Goal: Task Accomplishment & Management: Use online tool/utility

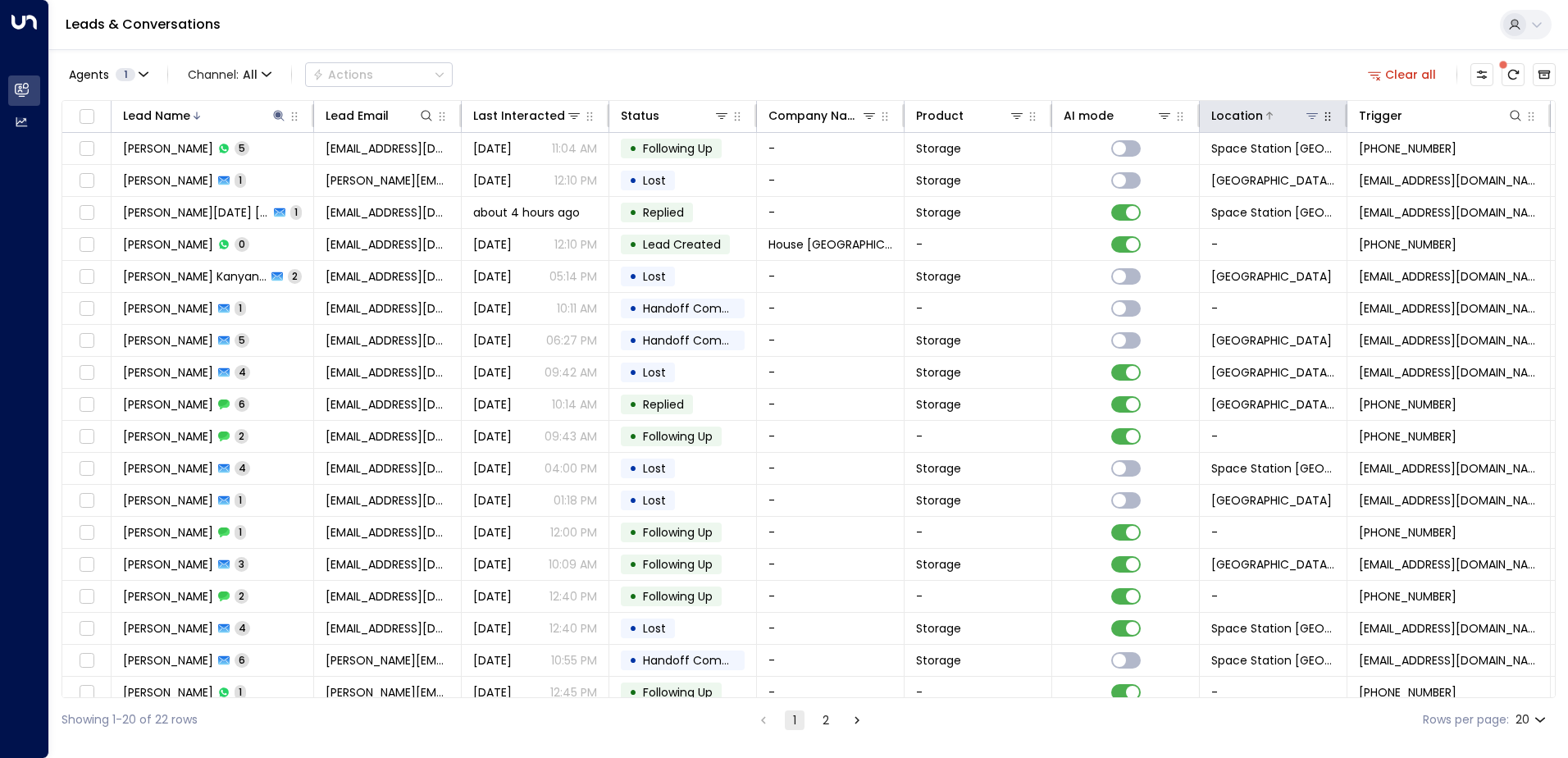
click at [1315, 119] on icon at bounding box center [1312, 116] width 13 height 13
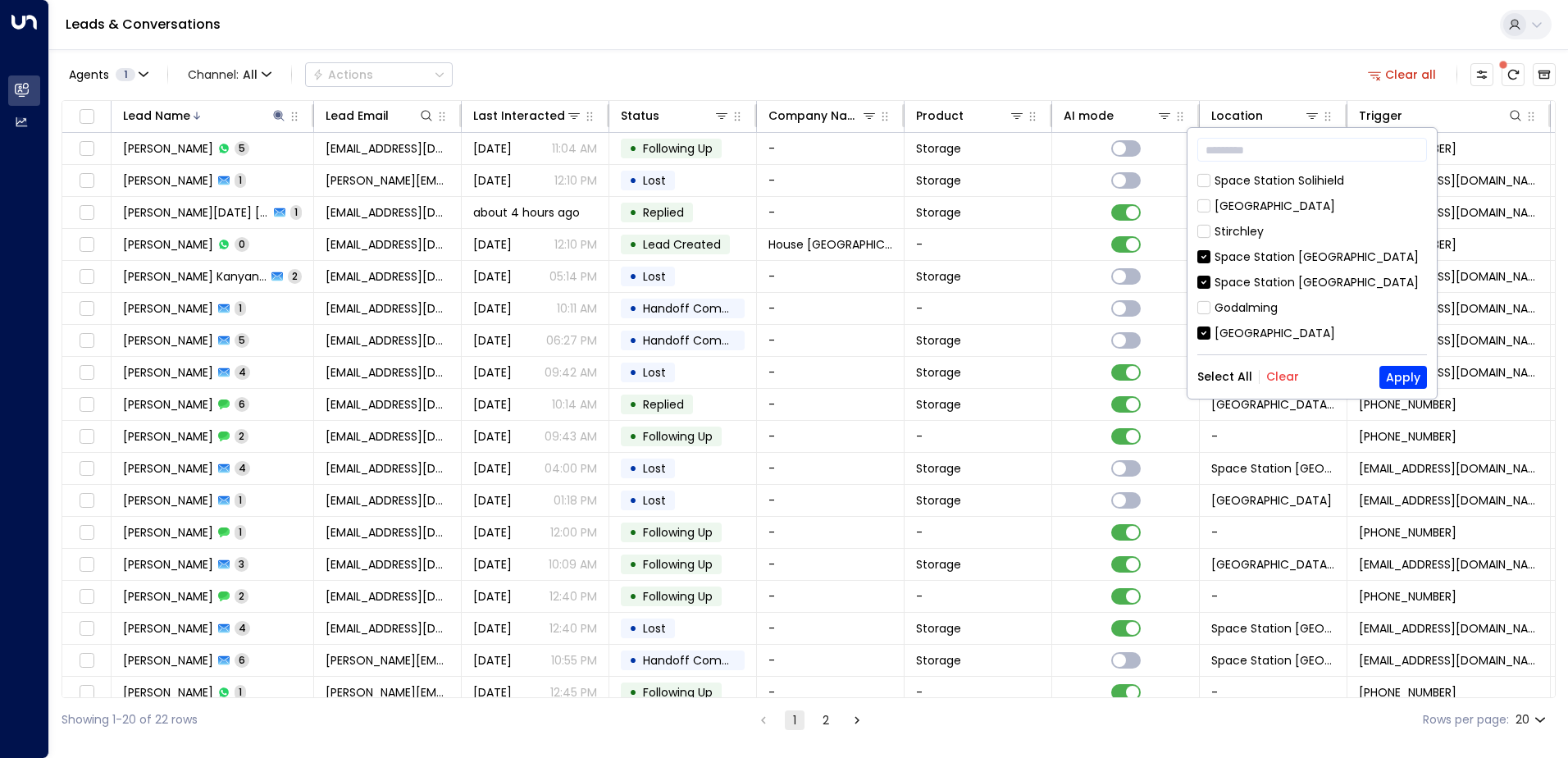
click at [1270, 375] on button "Clear" at bounding box center [1282, 377] width 33 height 13
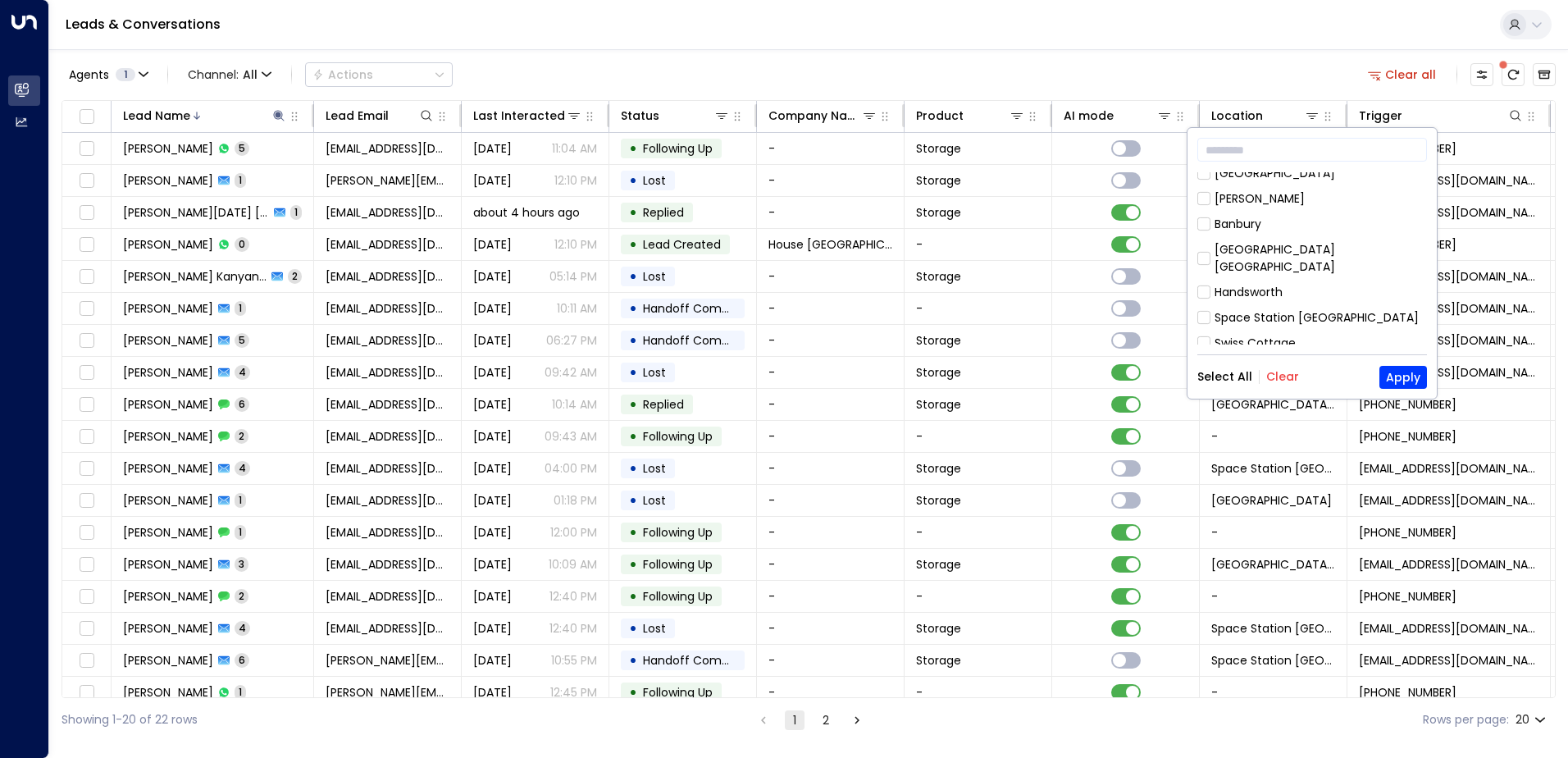
scroll to position [519, 0]
click at [1397, 373] on button "Apply" at bounding box center [1404, 377] width 48 height 23
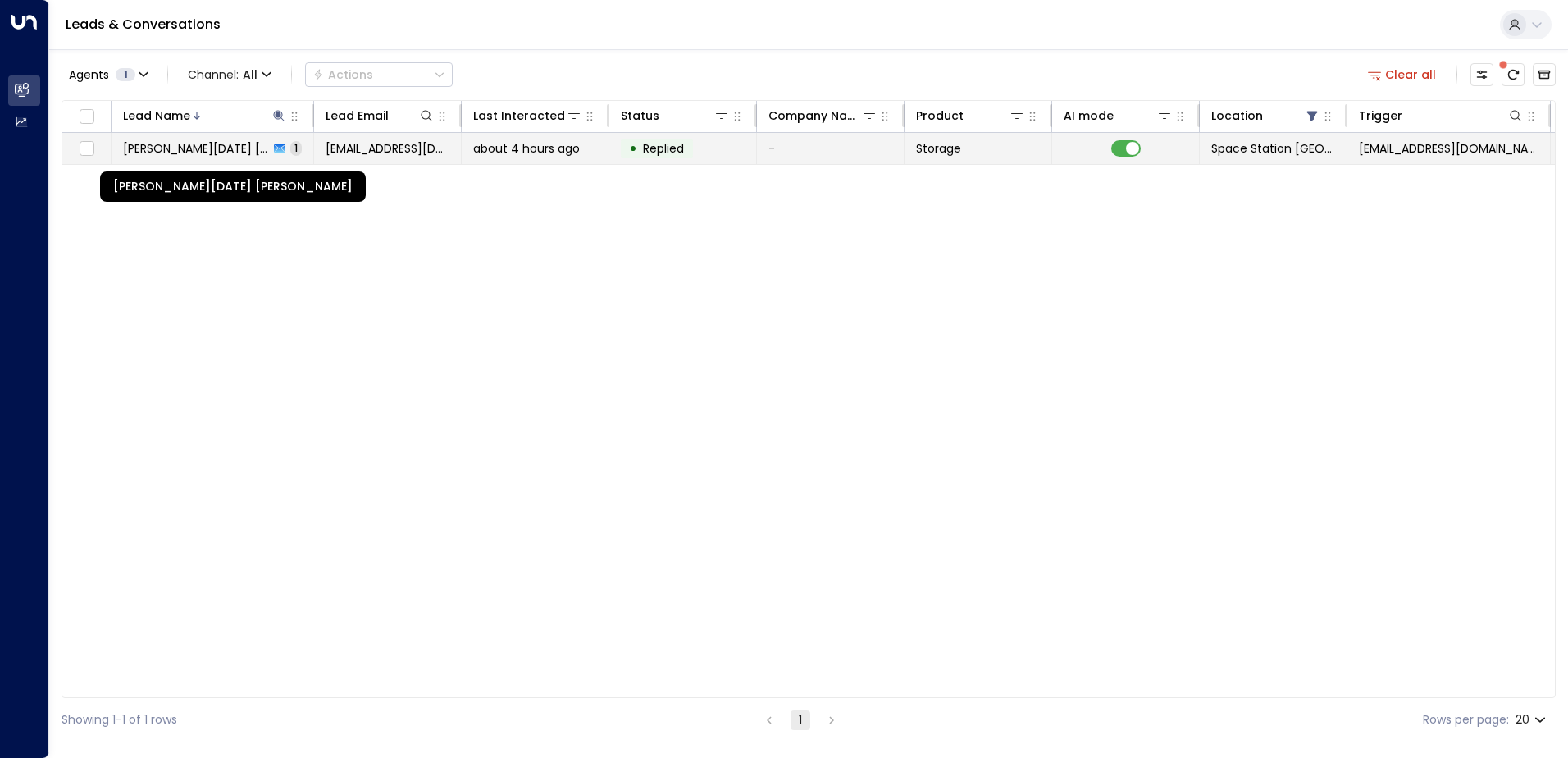
click at [190, 148] on span "[PERSON_NAME][DATE] [PERSON_NAME]" at bounding box center [196, 148] width 146 height 16
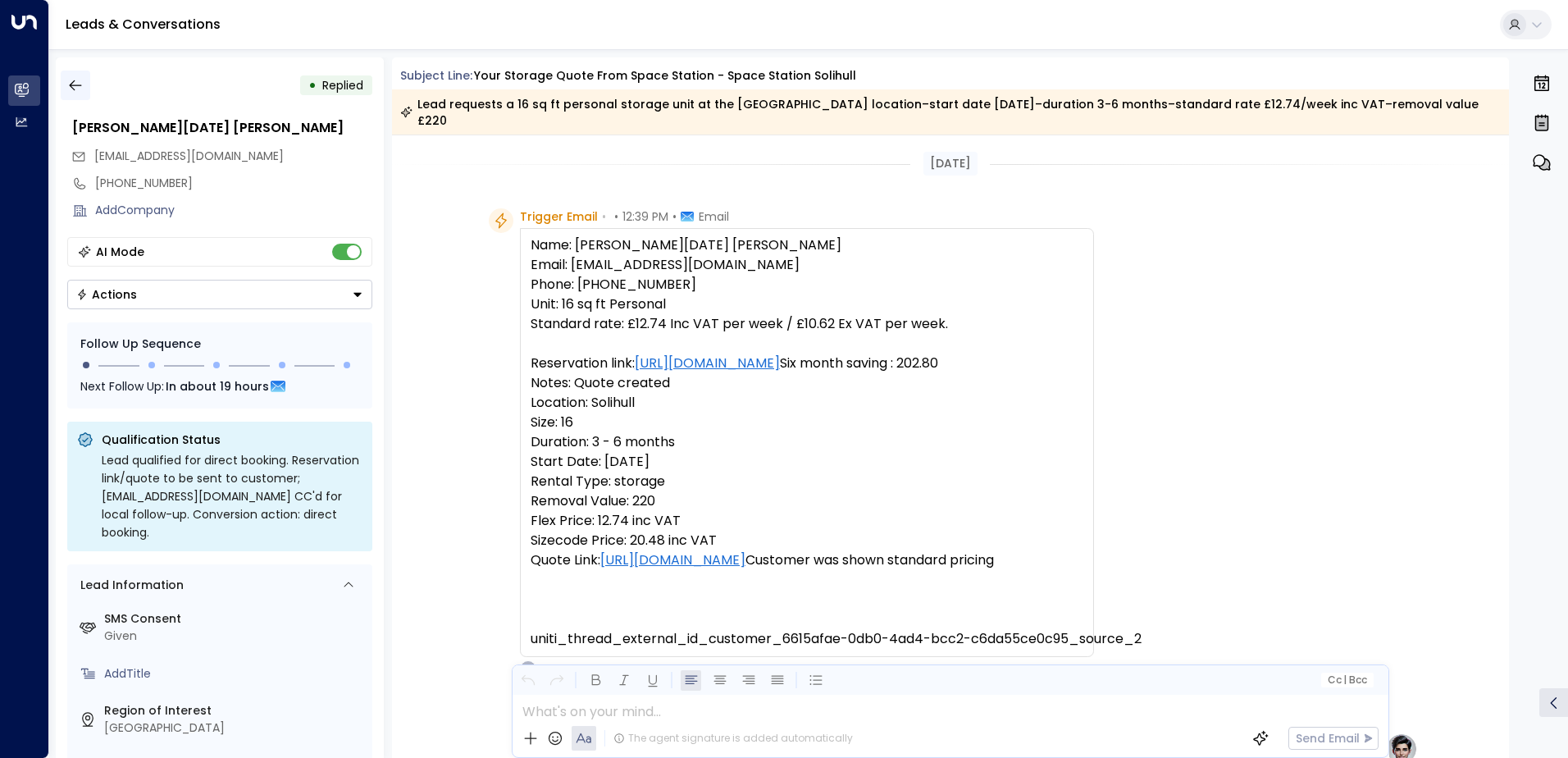
click at [73, 82] on icon "button" at bounding box center [75, 86] width 12 height 11
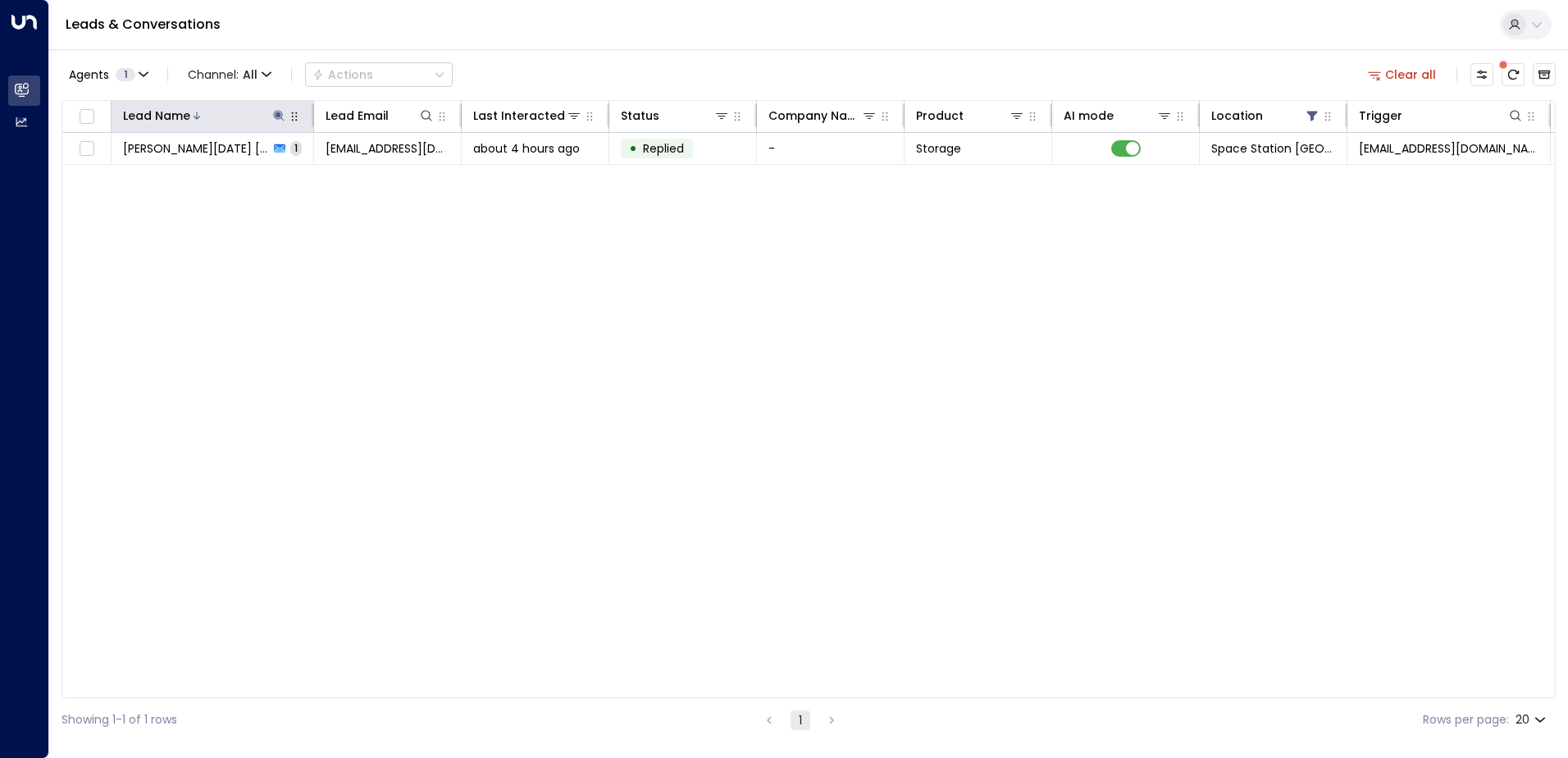
click at [279, 116] on icon at bounding box center [278, 115] width 11 height 11
click at [383, 170] on icon "button" at bounding box center [381, 175] width 11 height 11
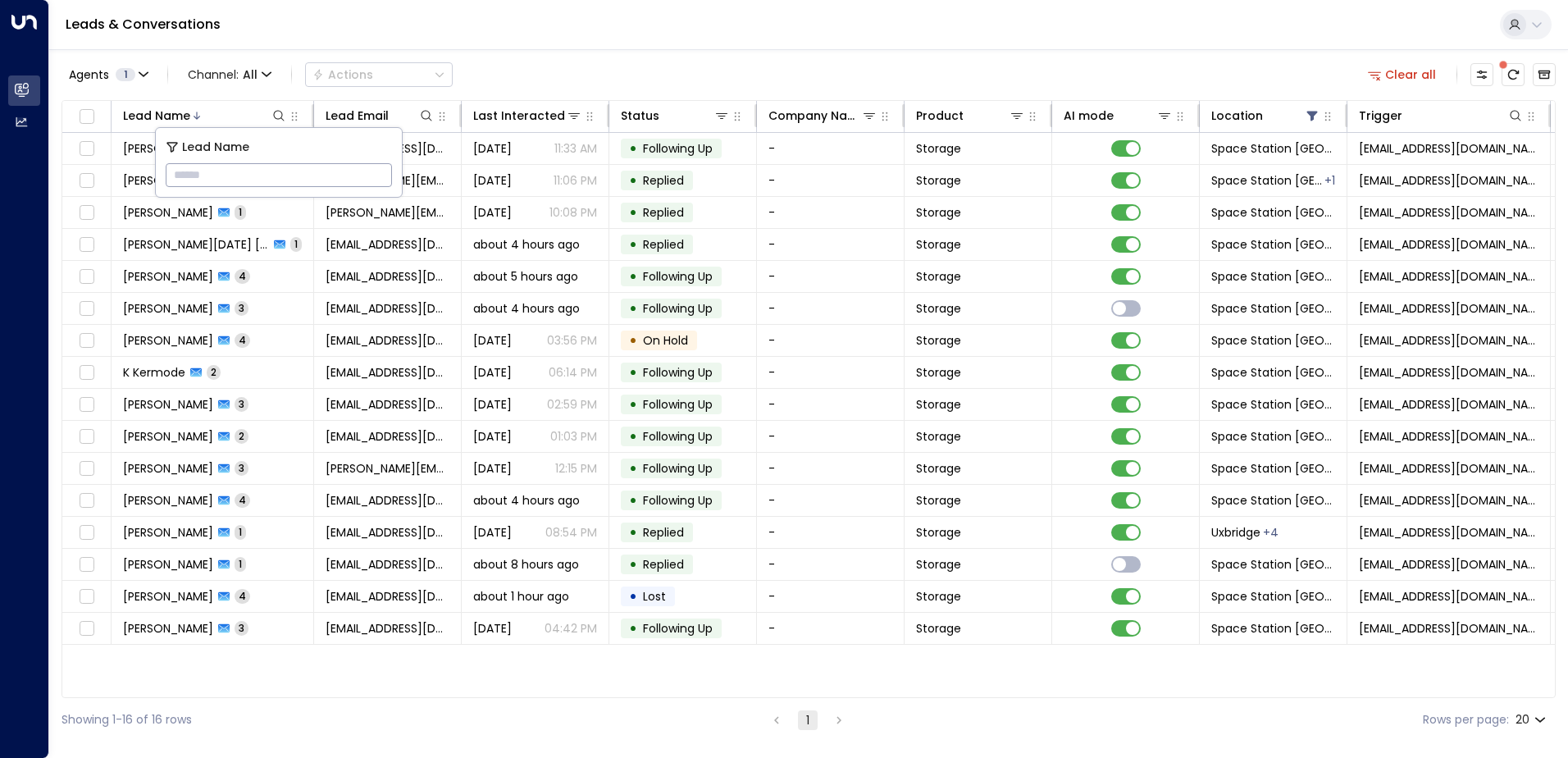
click at [615, 63] on div "Agents 1 Channel: All Actions Clear all" at bounding box center [808, 75] width 1494 height 35
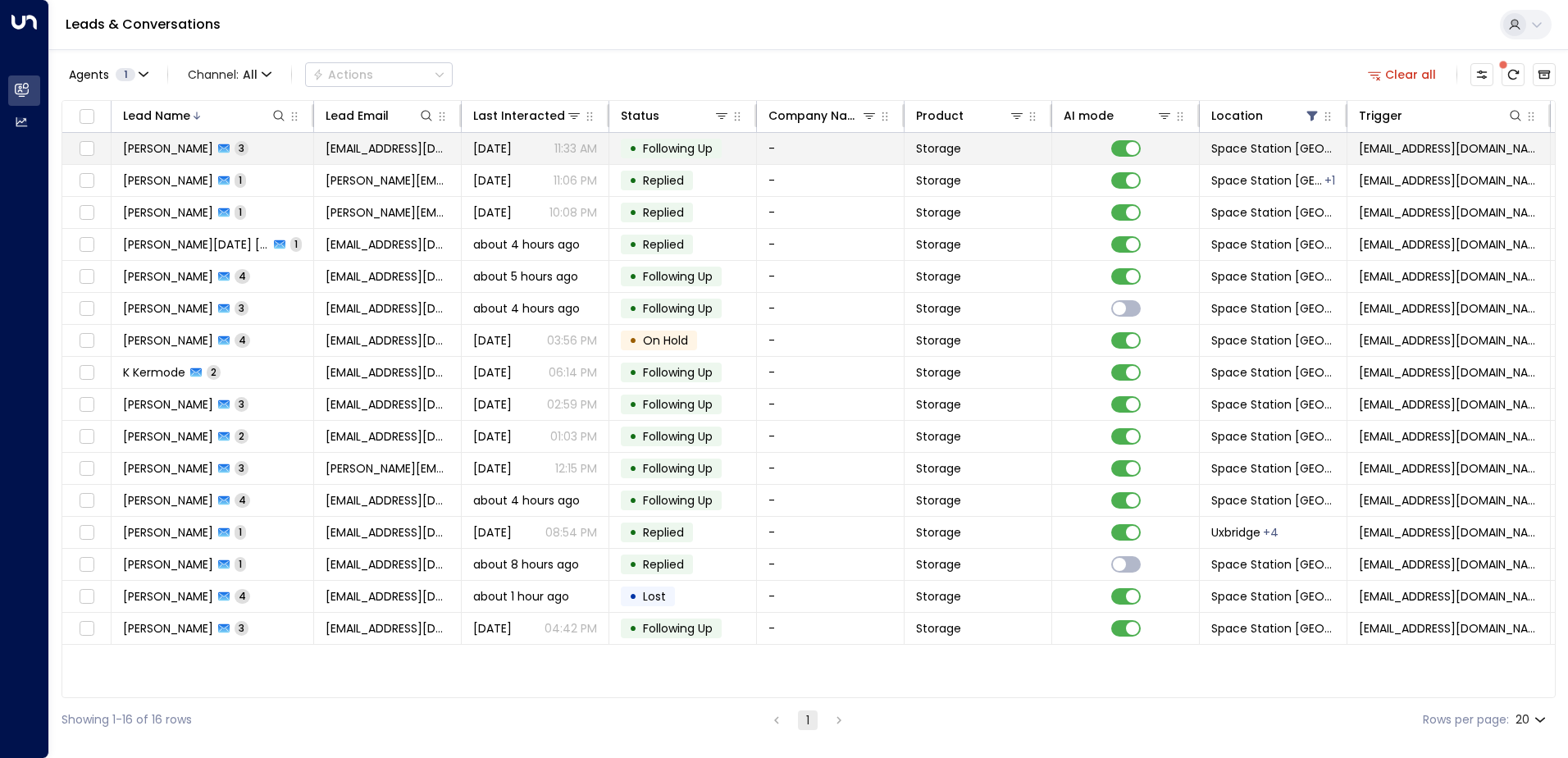
click at [576, 143] on p "11:33 AM" at bounding box center [575, 148] width 43 height 16
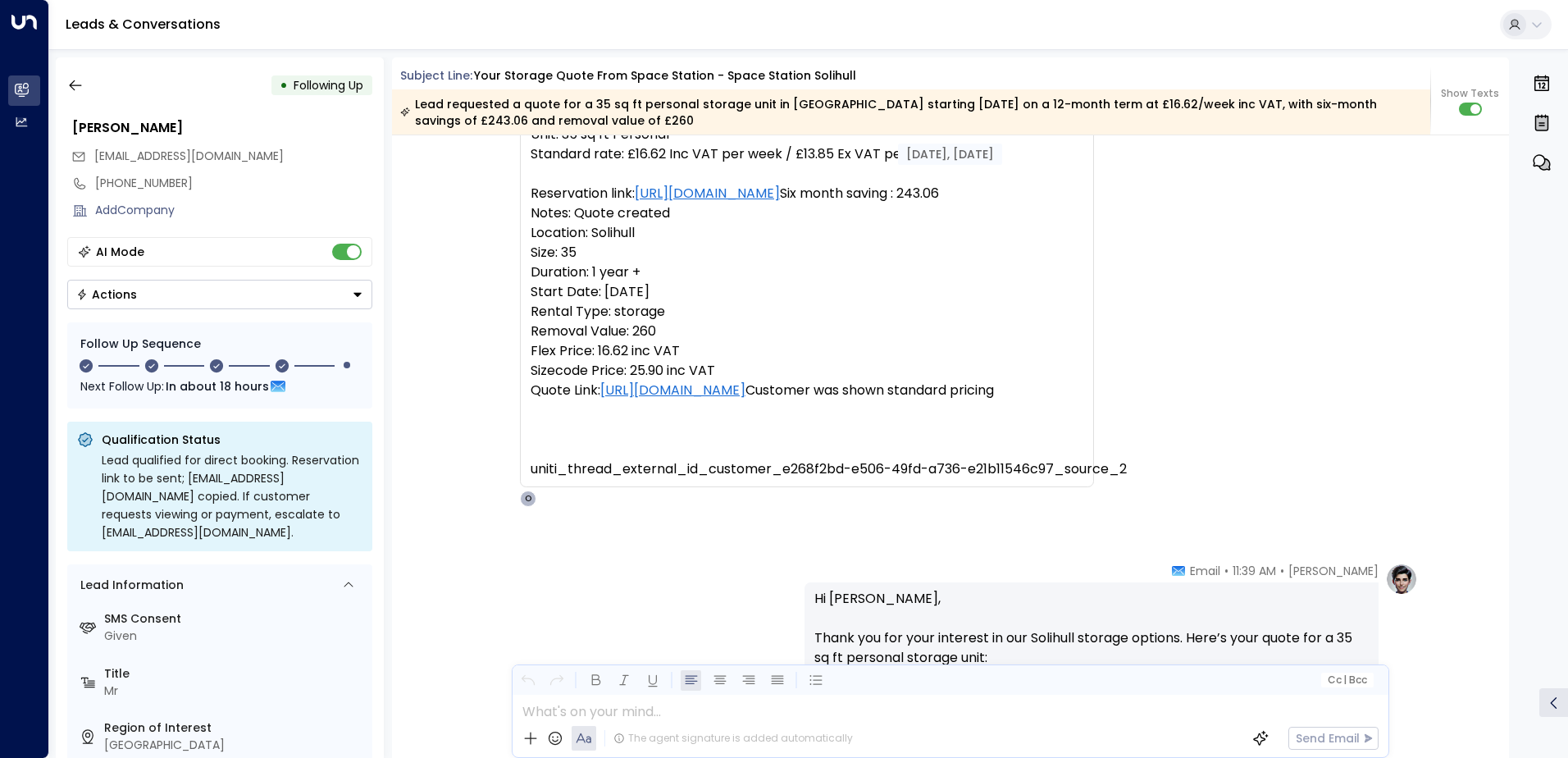
scroll to position [38, 0]
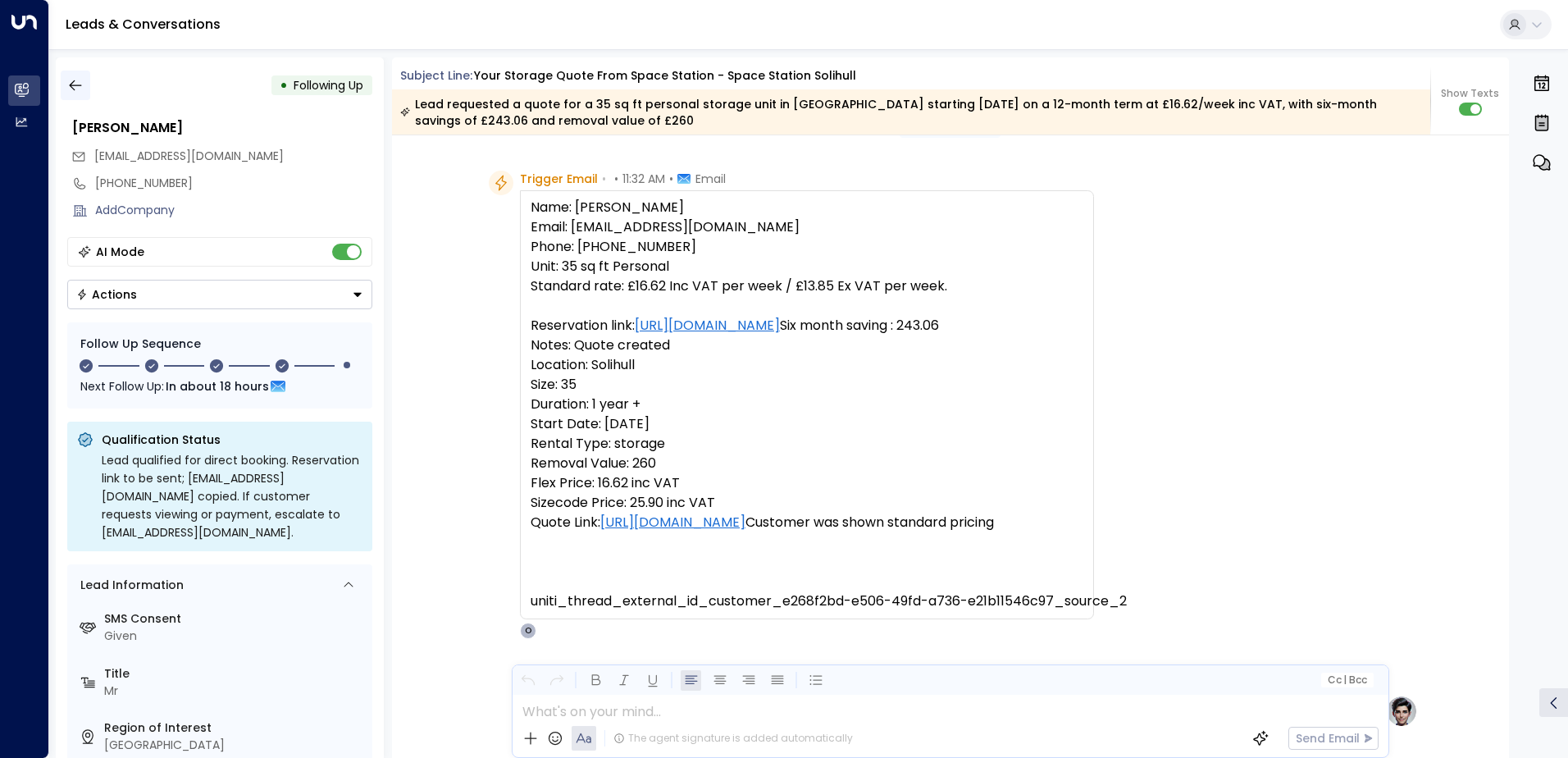
click at [78, 87] on icon "button" at bounding box center [76, 85] width 16 height 16
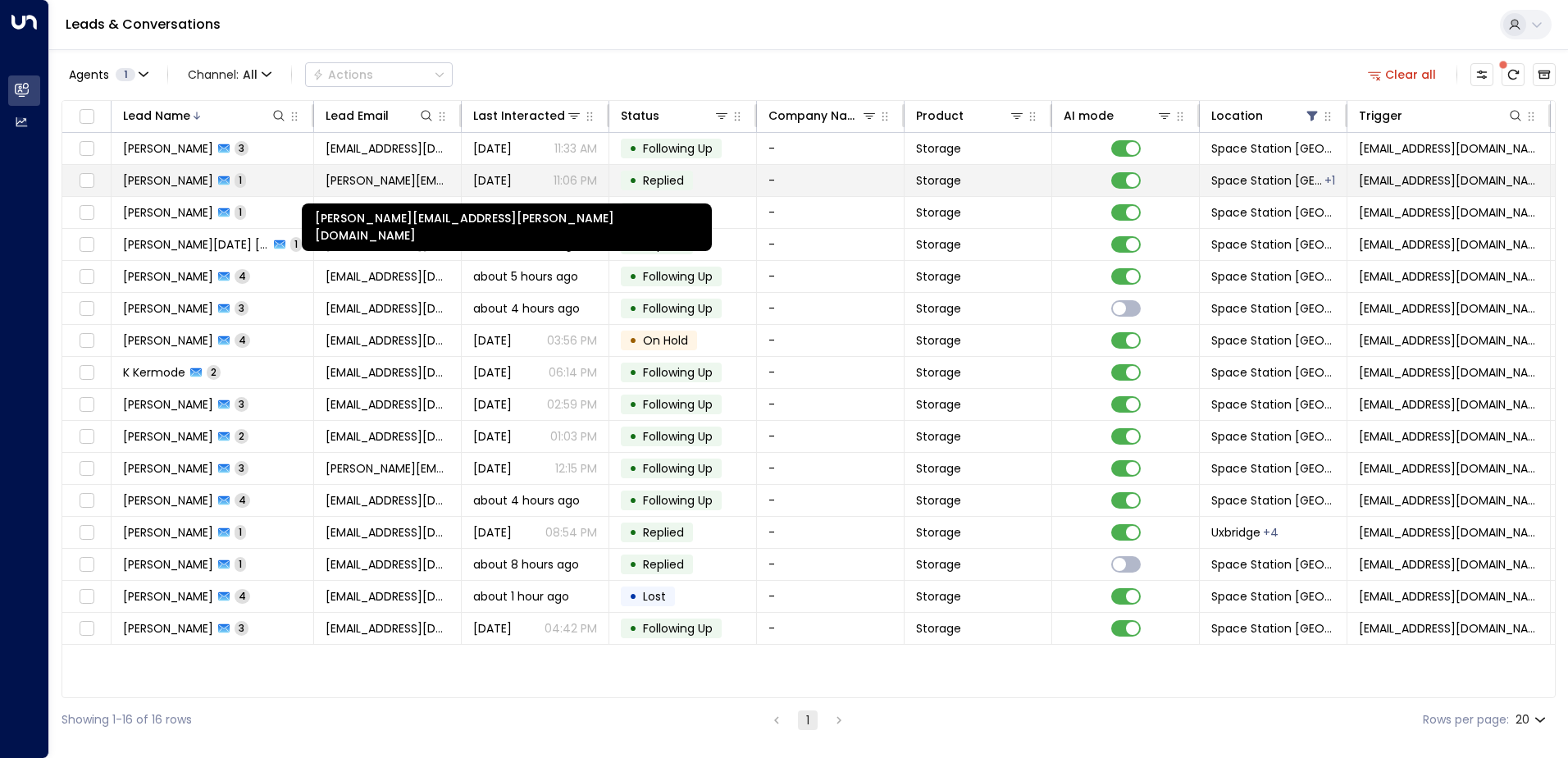
click at [432, 176] on span "[PERSON_NAME][EMAIL_ADDRESS][PERSON_NAME][DOMAIN_NAME]" at bounding box center [387, 180] width 123 height 16
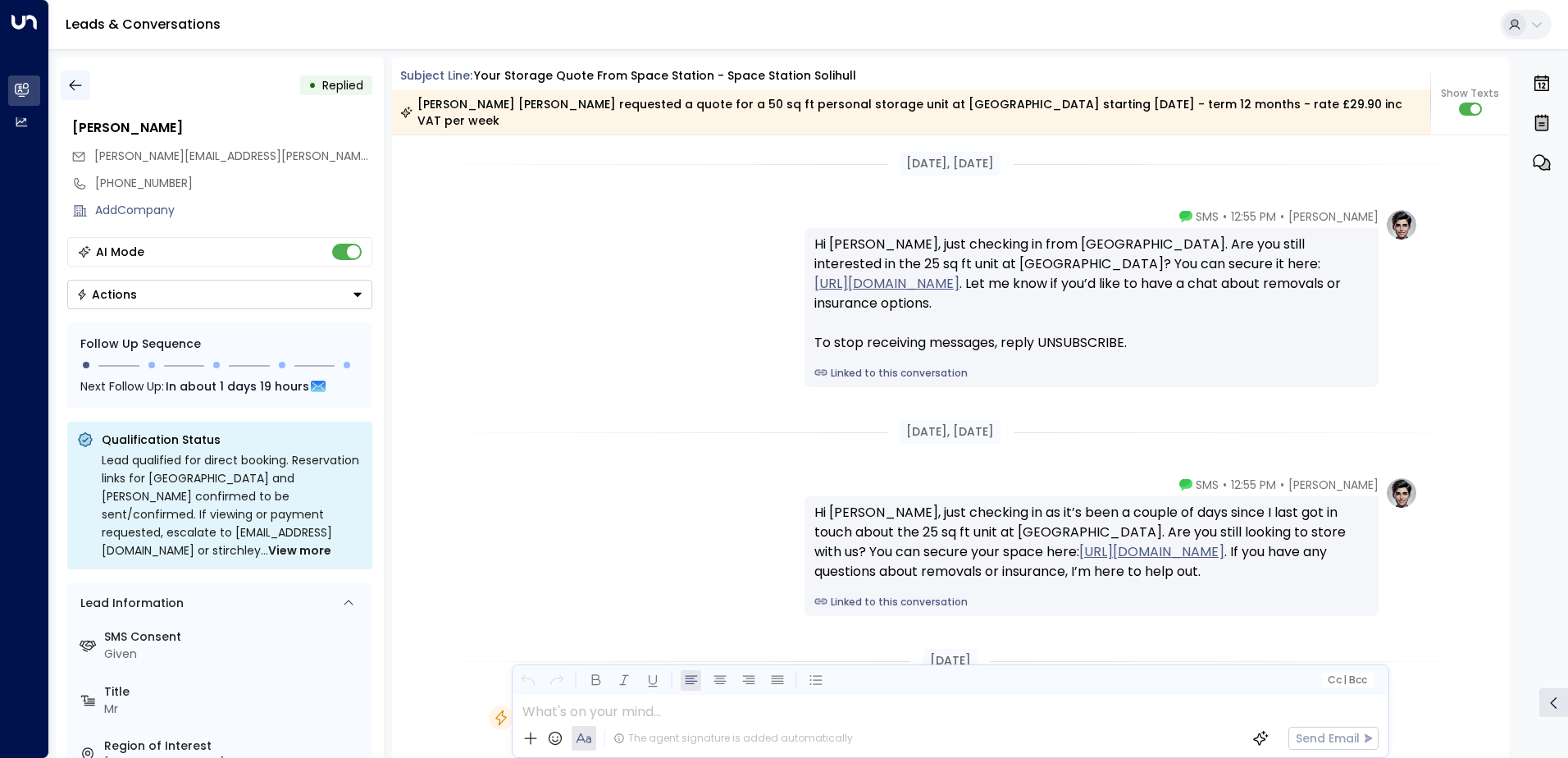
click at [79, 87] on icon "button" at bounding box center [76, 85] width 16 height 16
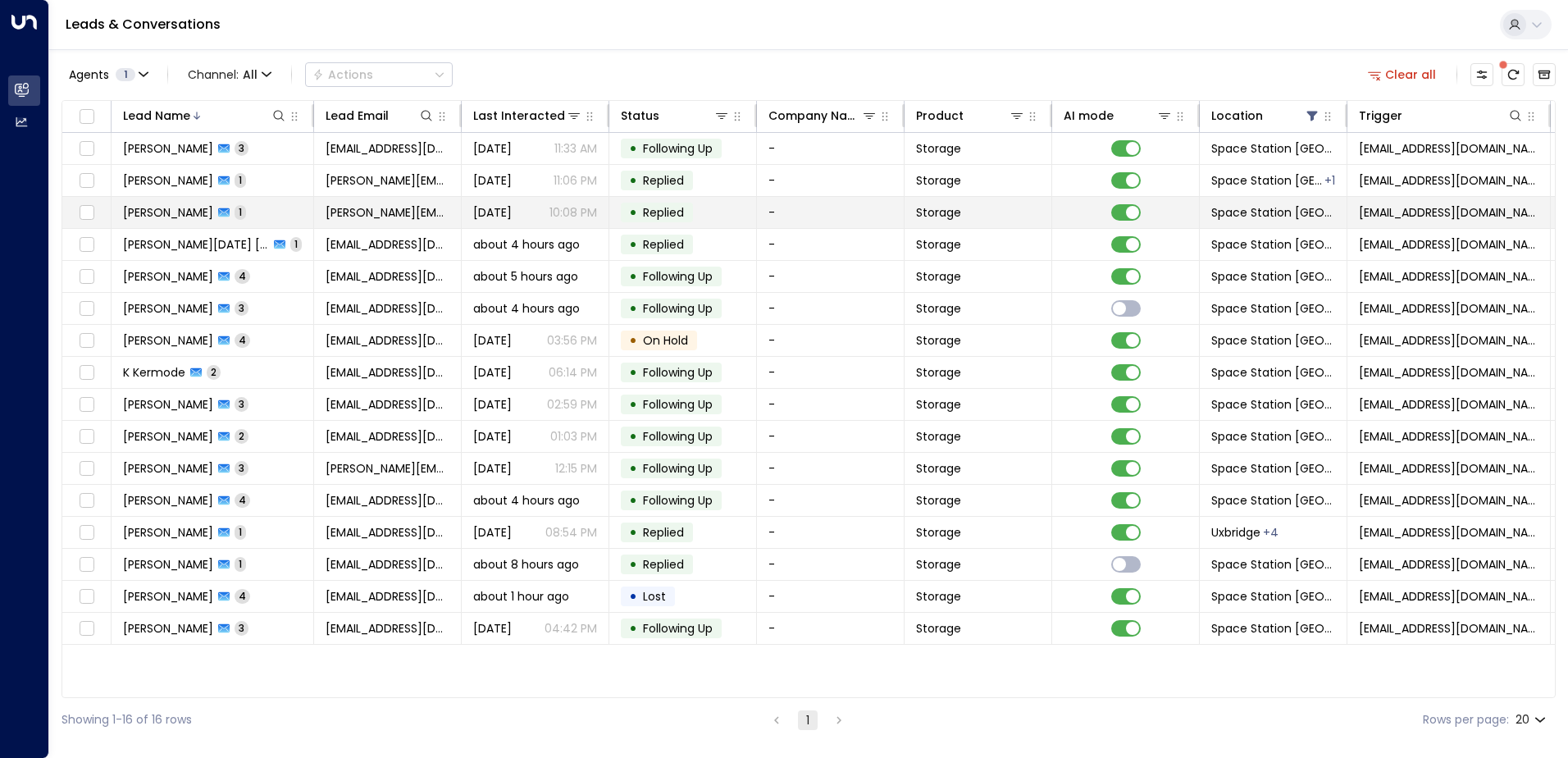
click at [244, 213] on td "[PERSON_NAME] 1" at bounding box center [212, 212] width 202 height 31
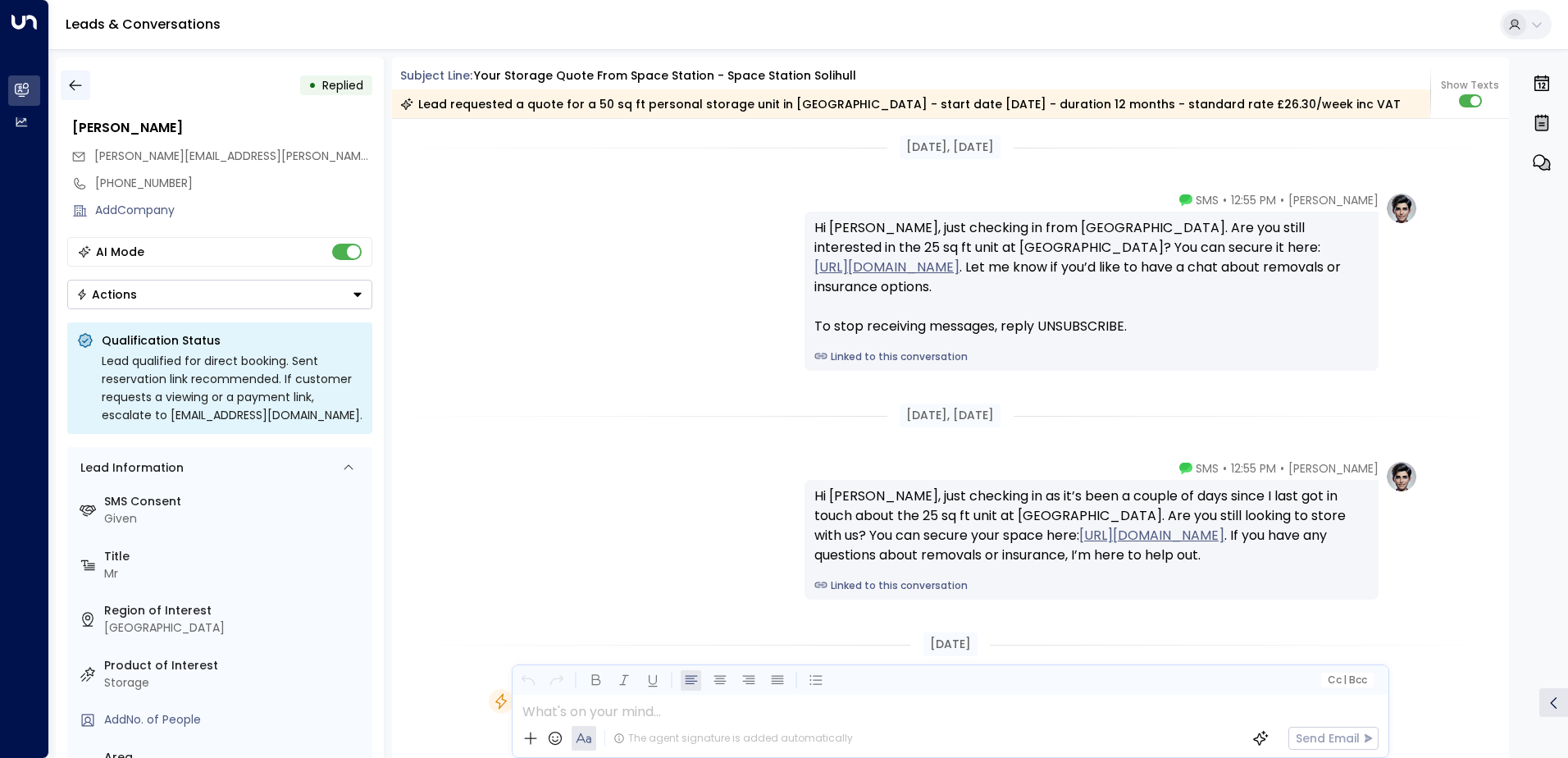
click at [82, 81] on icon "button" at bounding box center [76, 85] width 16 height 16
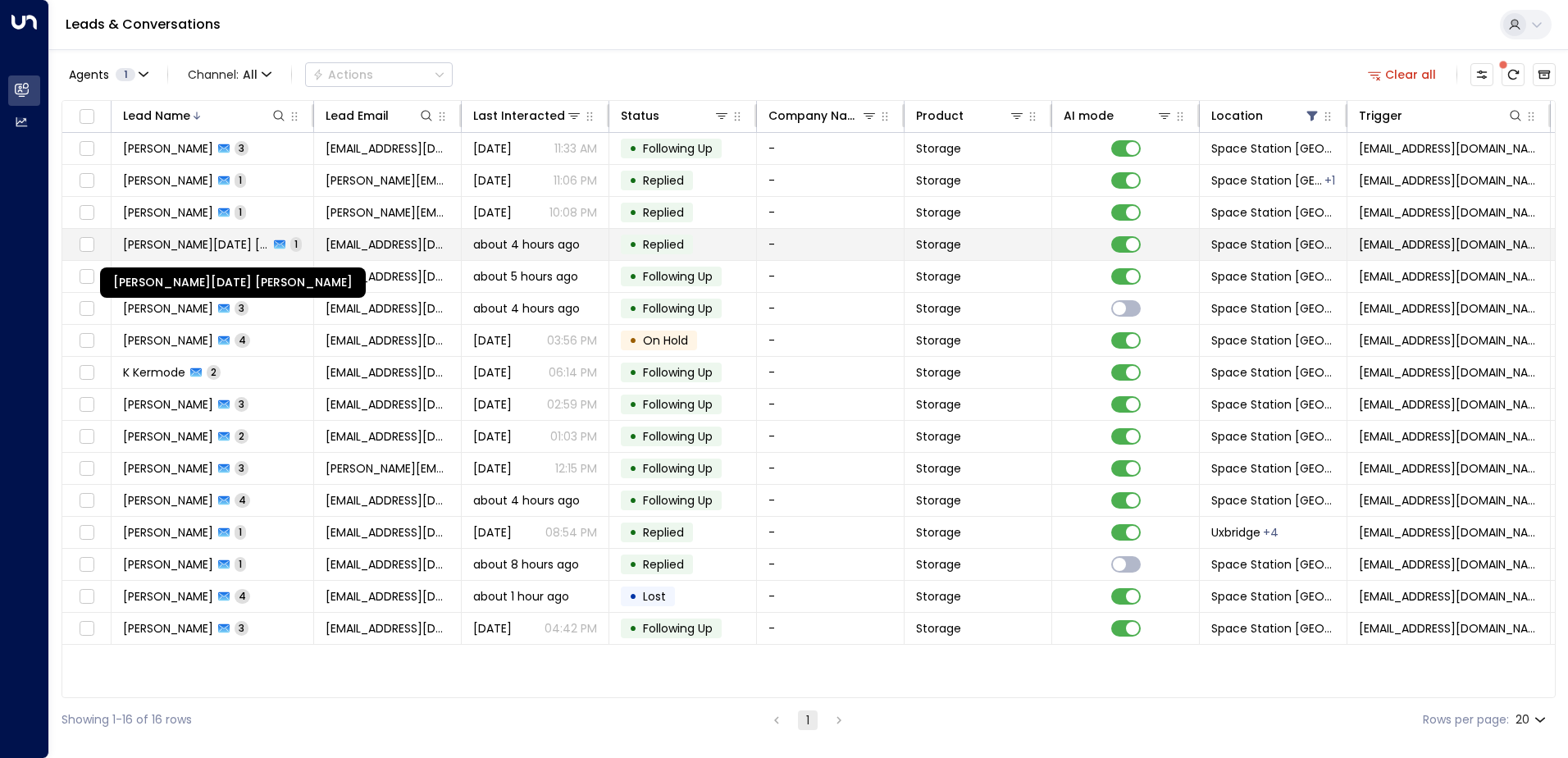
click at [267, 239] on span "[PERSON_NAME][DATE] [PERSON_NAME]" at bounding box center [196, 244] width 146 height 16
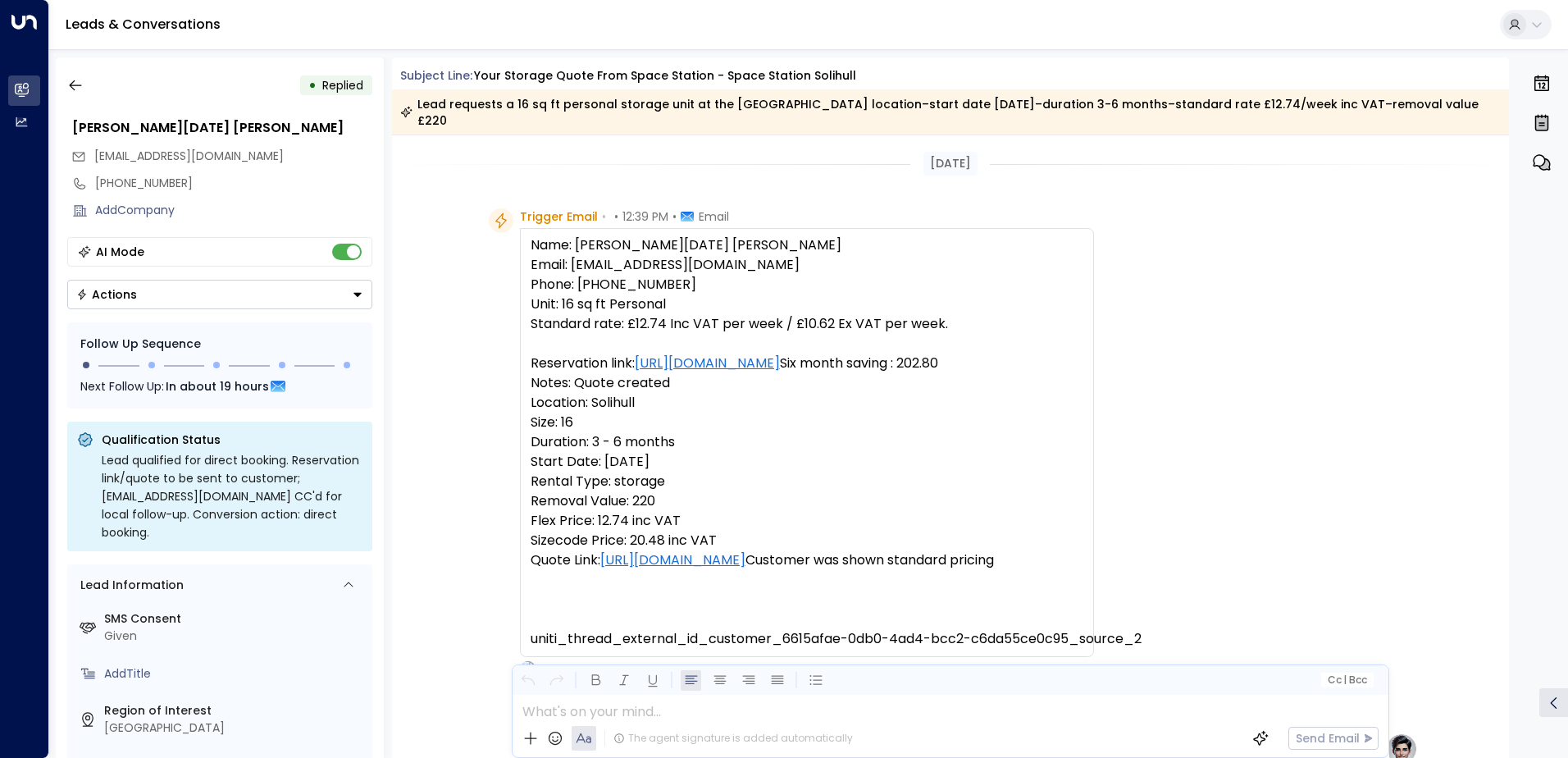
scroll to position [625, 0]
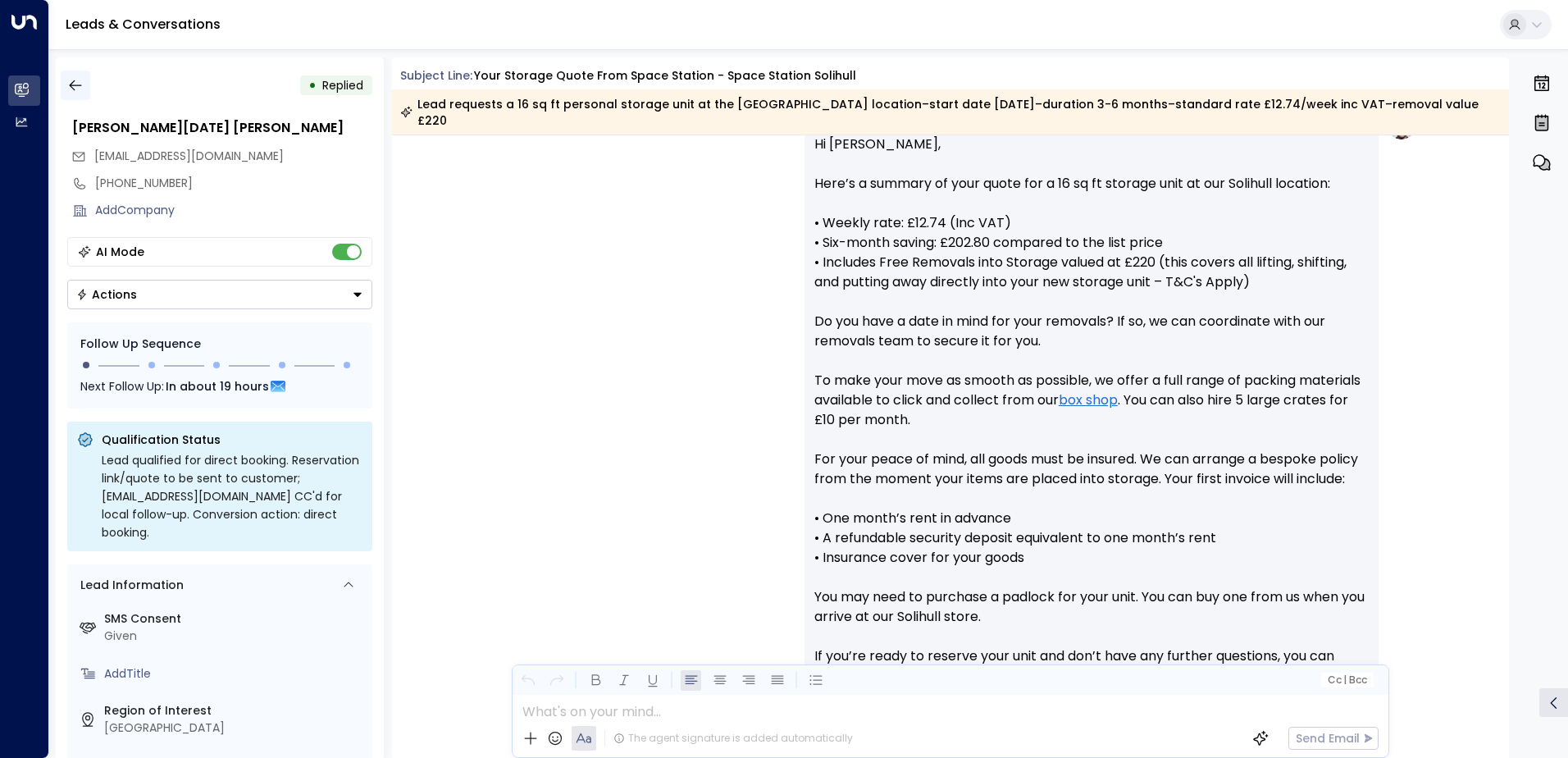
click at [80, 80] on icon "button" at bounding box center [76, 85] width 16 height 16
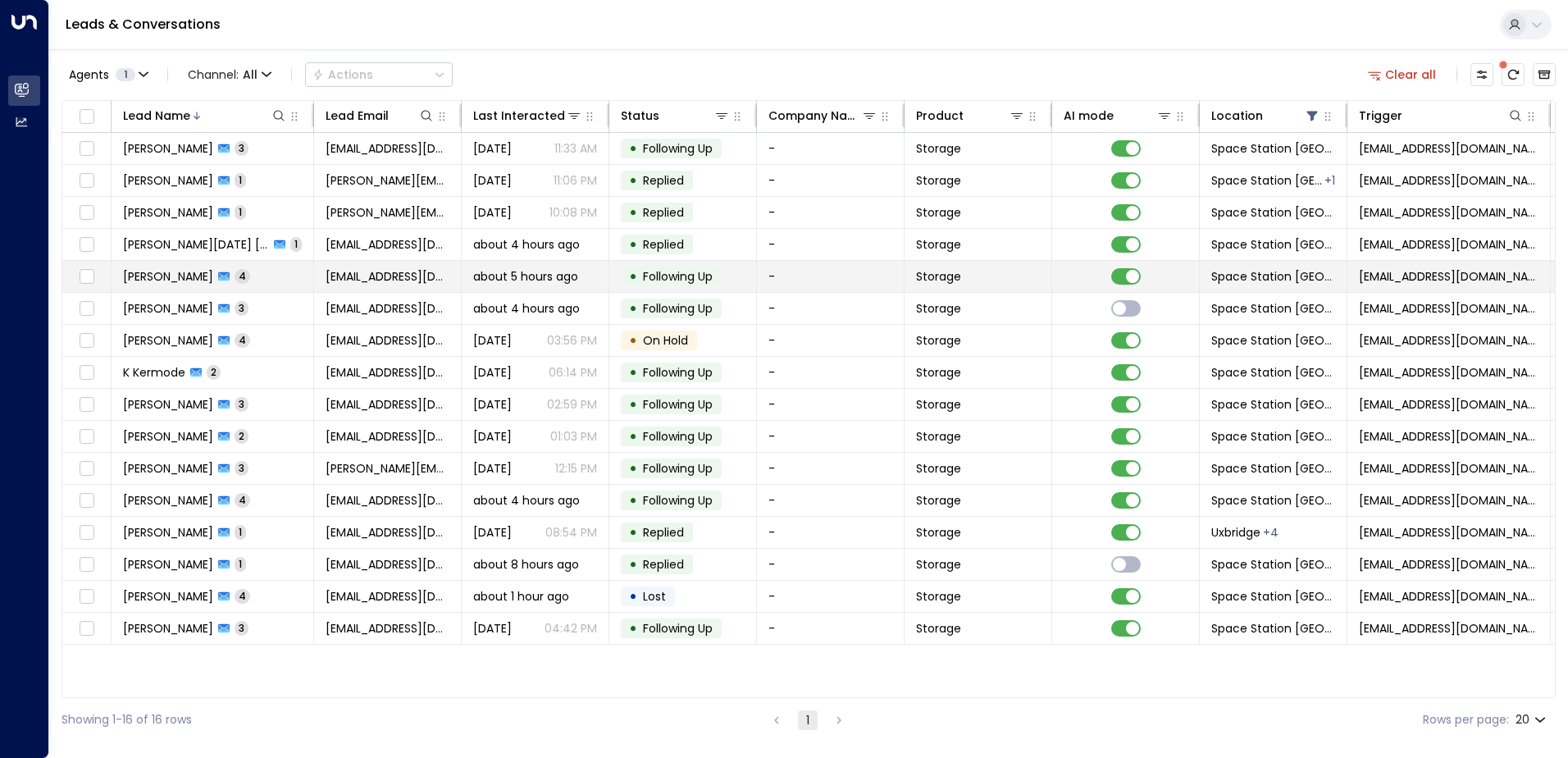
click at [213, 273] on span "[PERSON_NAME]" at bounding box center [168, 276] width 91 height 16
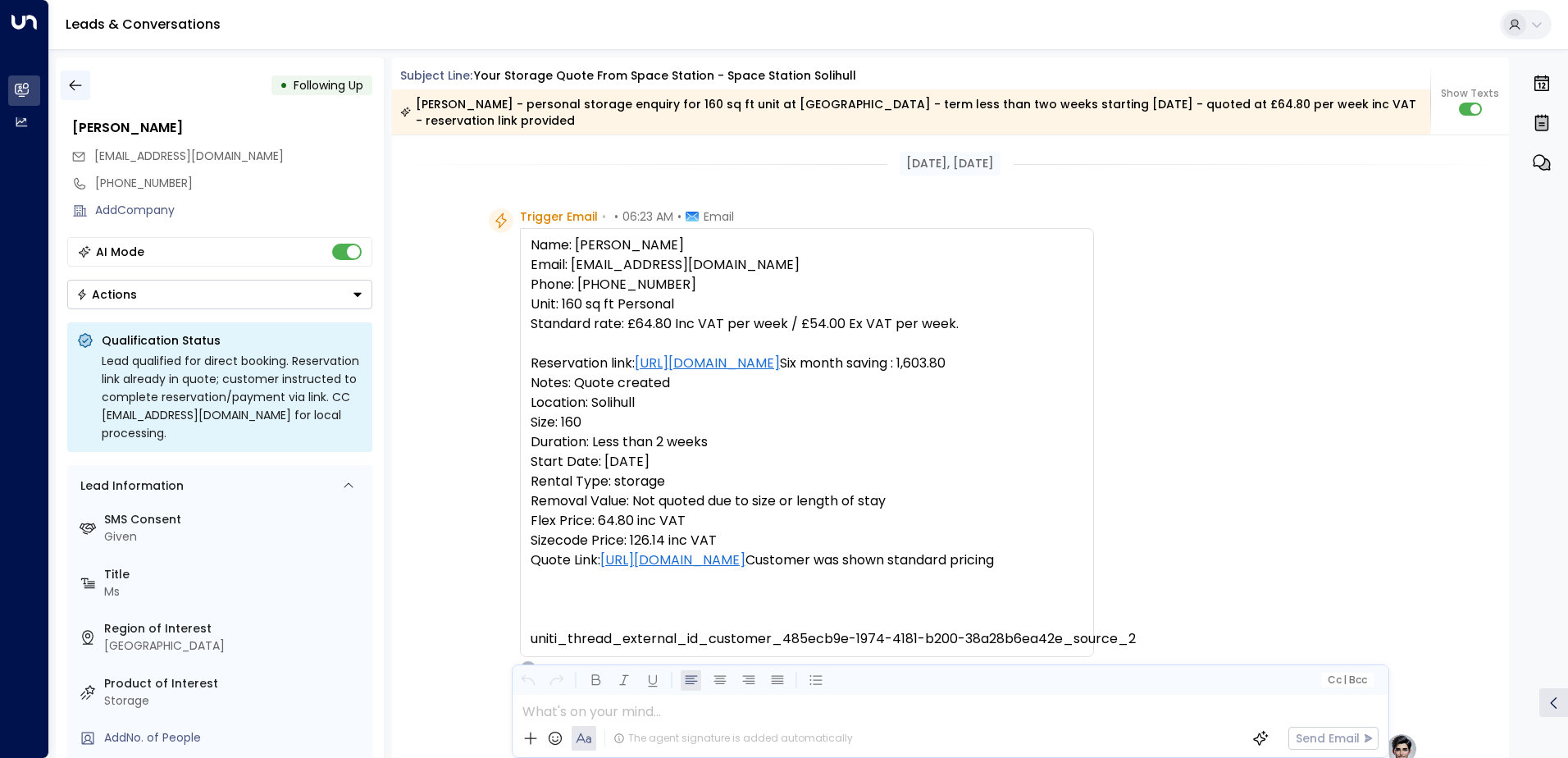
click at [79, 82] on icon "button" at bounding box center [76, 85] width 16 height 16
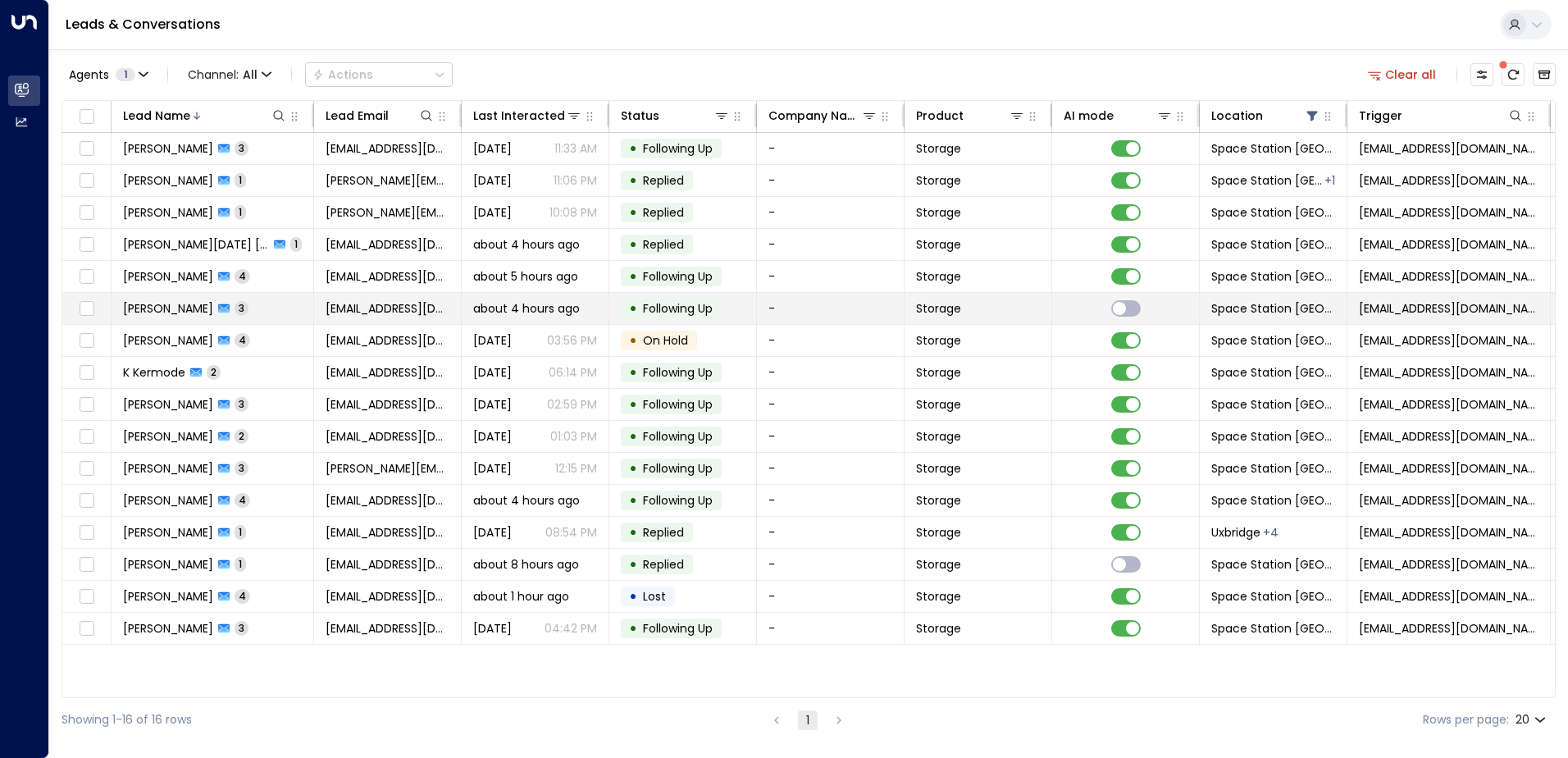
click at [274, 305] on td "[PERSON_NAME] 3" at bounding box center [212, 308] width 202 height 31
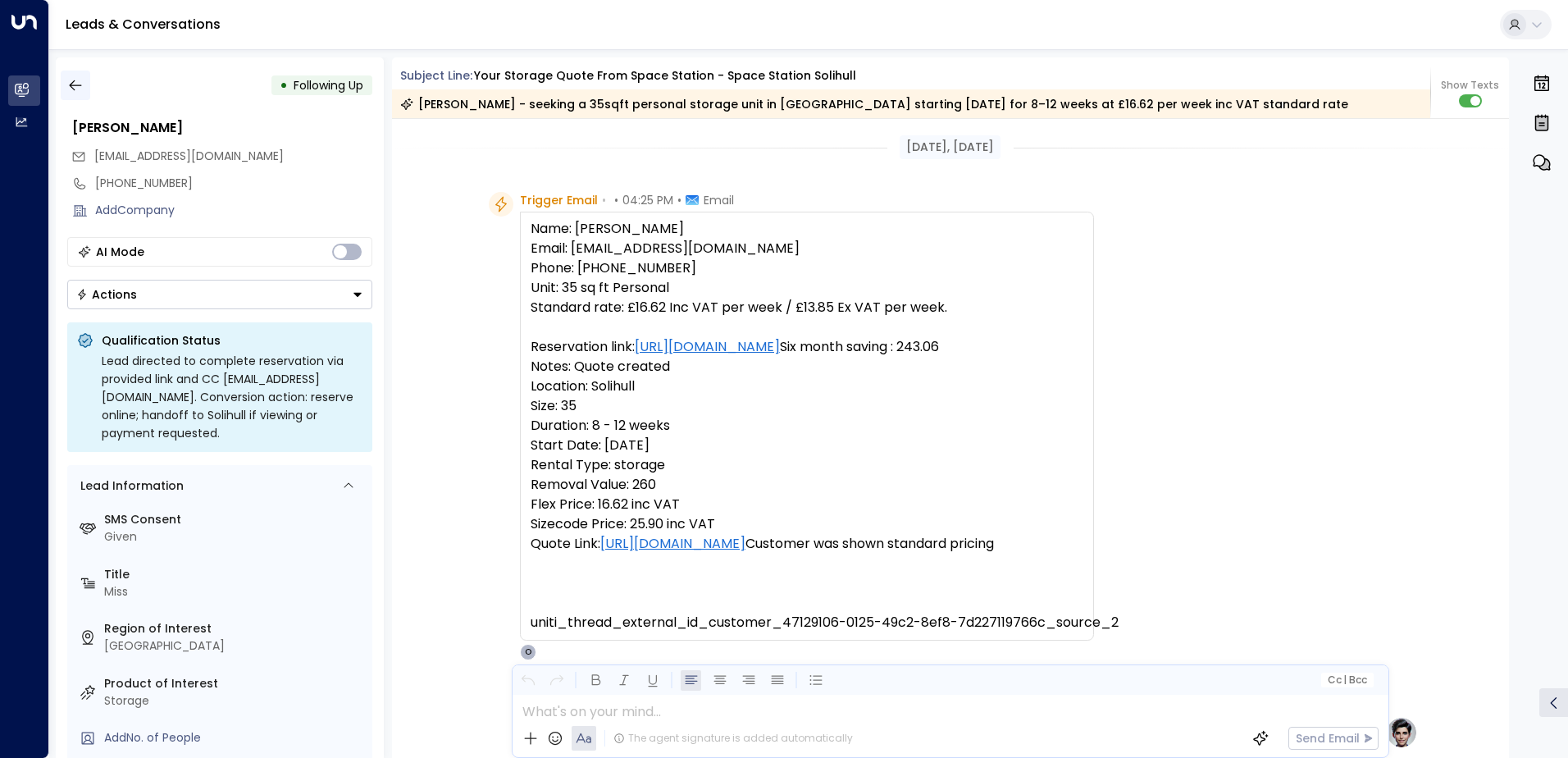
click at [77, 87] on icon "button" at bounding box center [76, 85] width 16 height 16
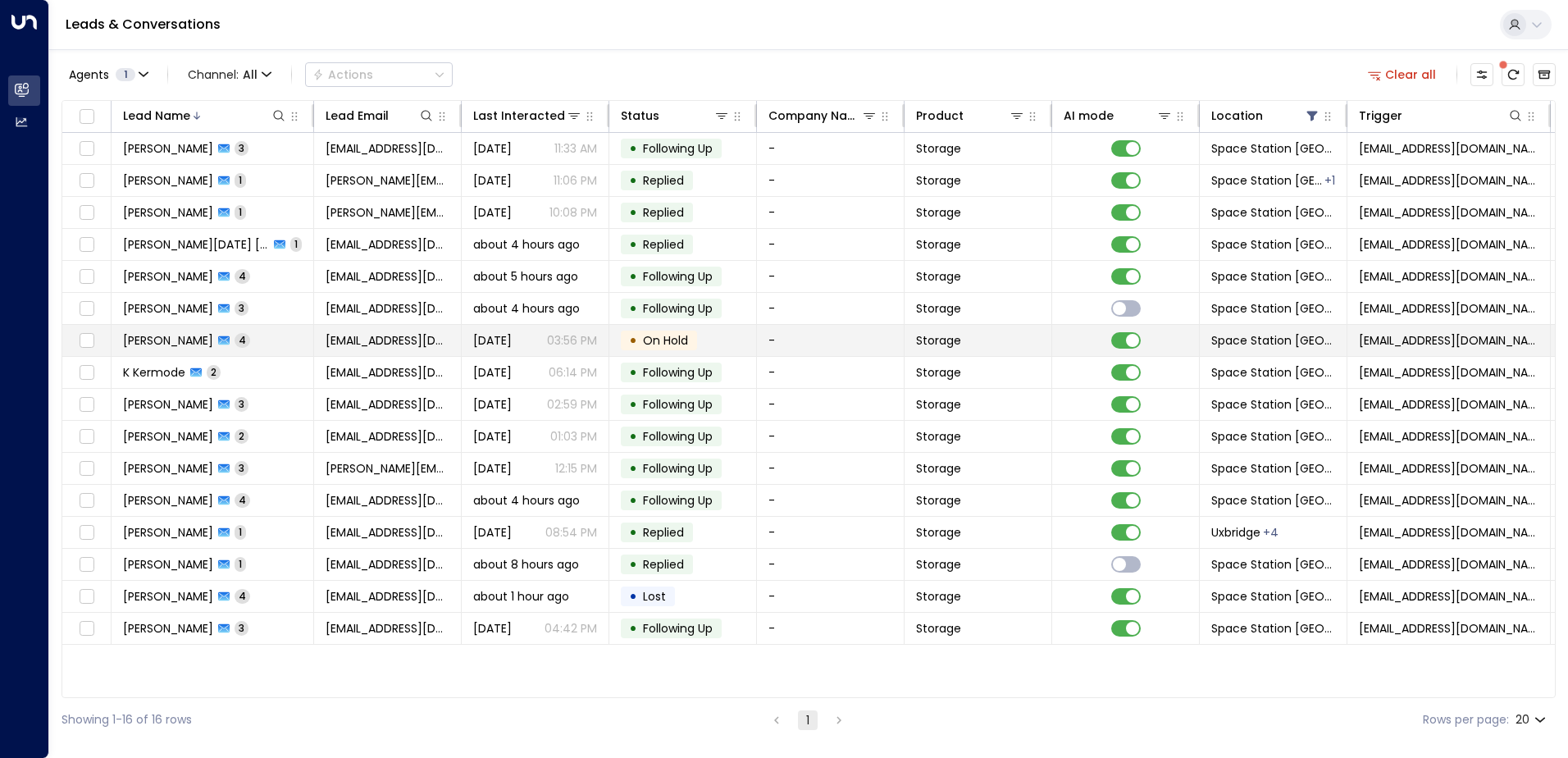
click at [280, 338] on td "[PERSON_NAME] 4" at bounding box center [212, 340] width 202 height 31
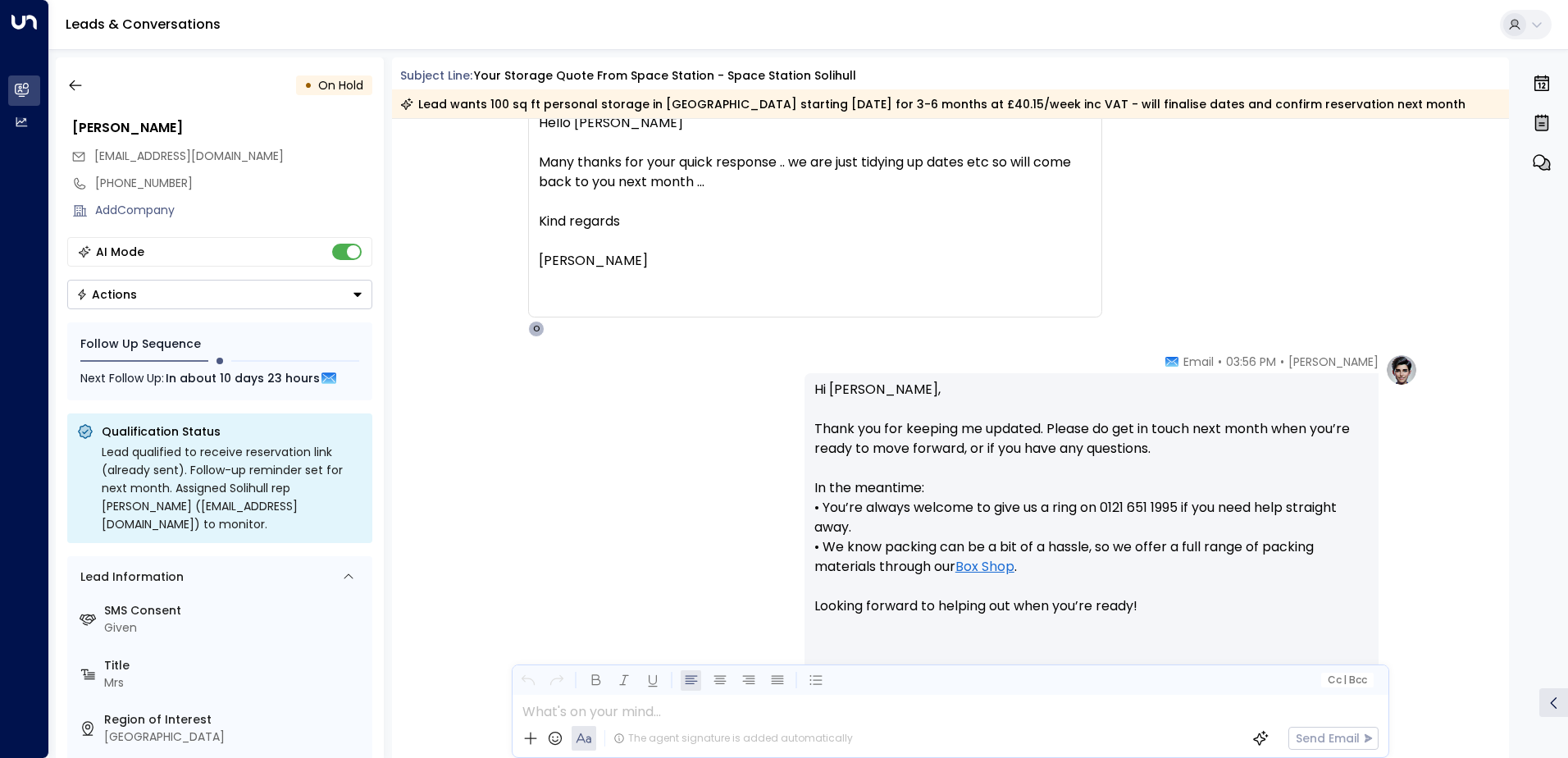
scroll to position [1639, 0]
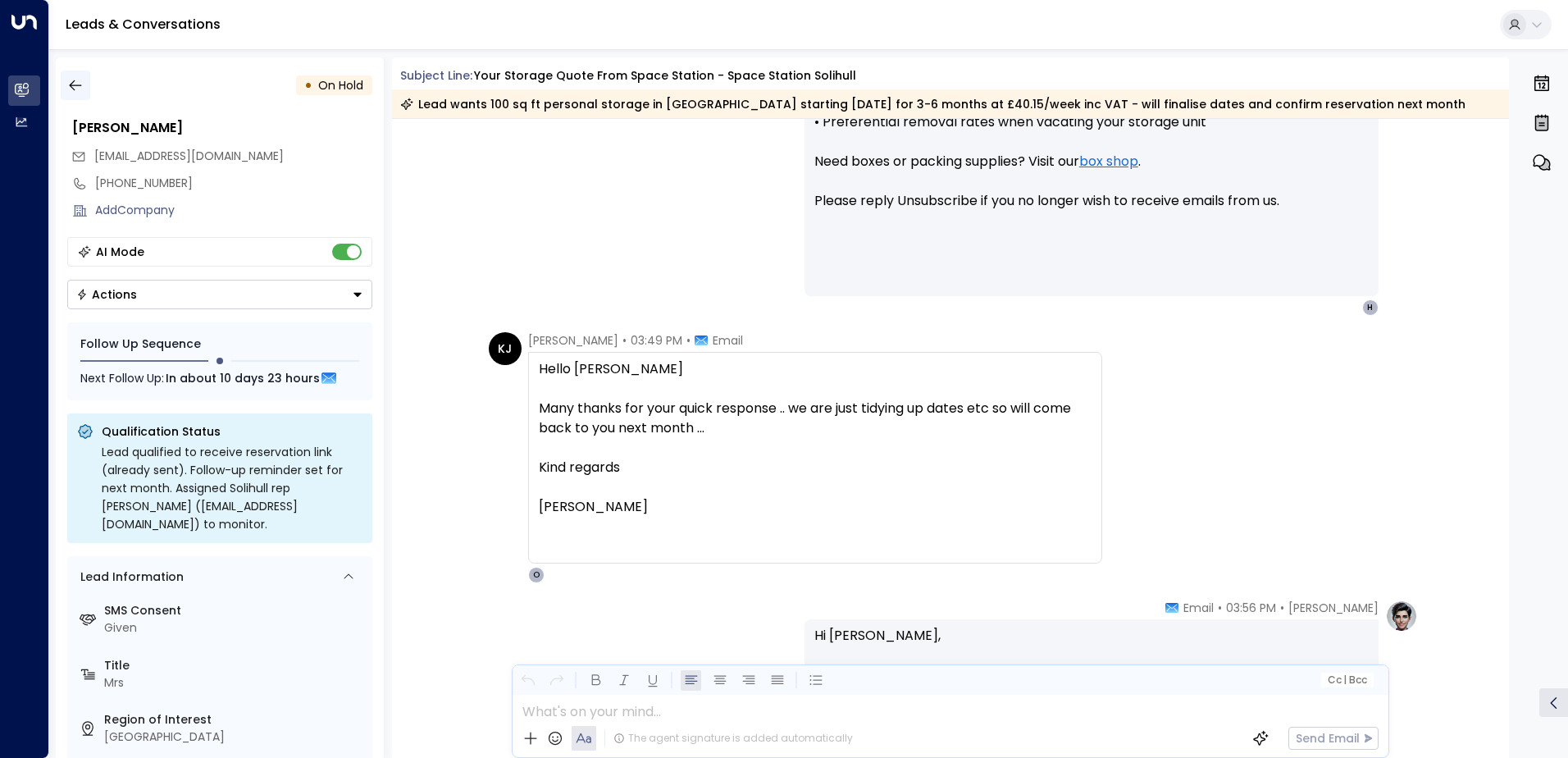
click at [74, 81] on icon "button" at bounding box center [75, 86] width 12 height 11
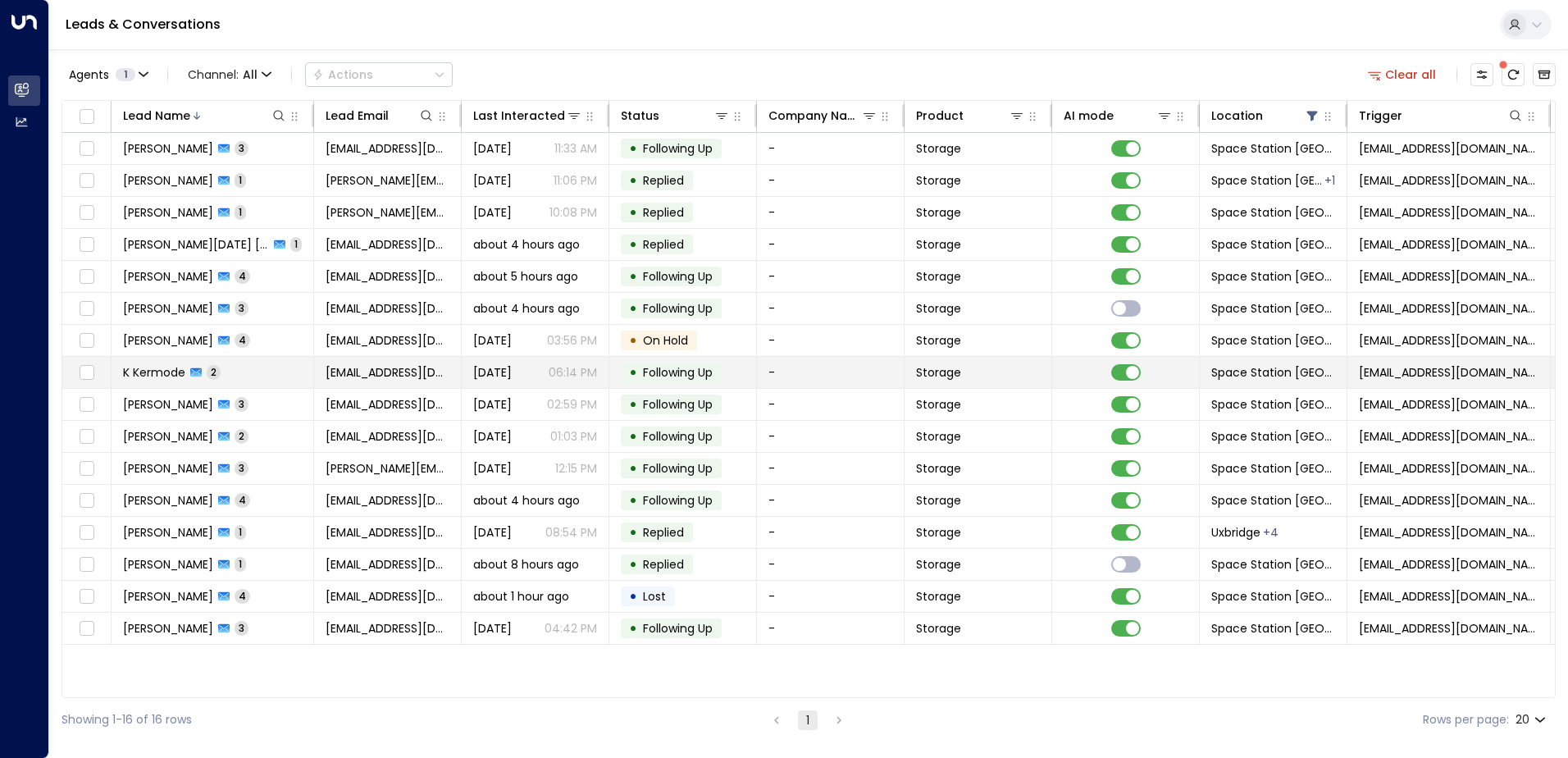
click at [254, 375] on td "K Kermode 2" at bounding box center [212, 372] width 202 height 31
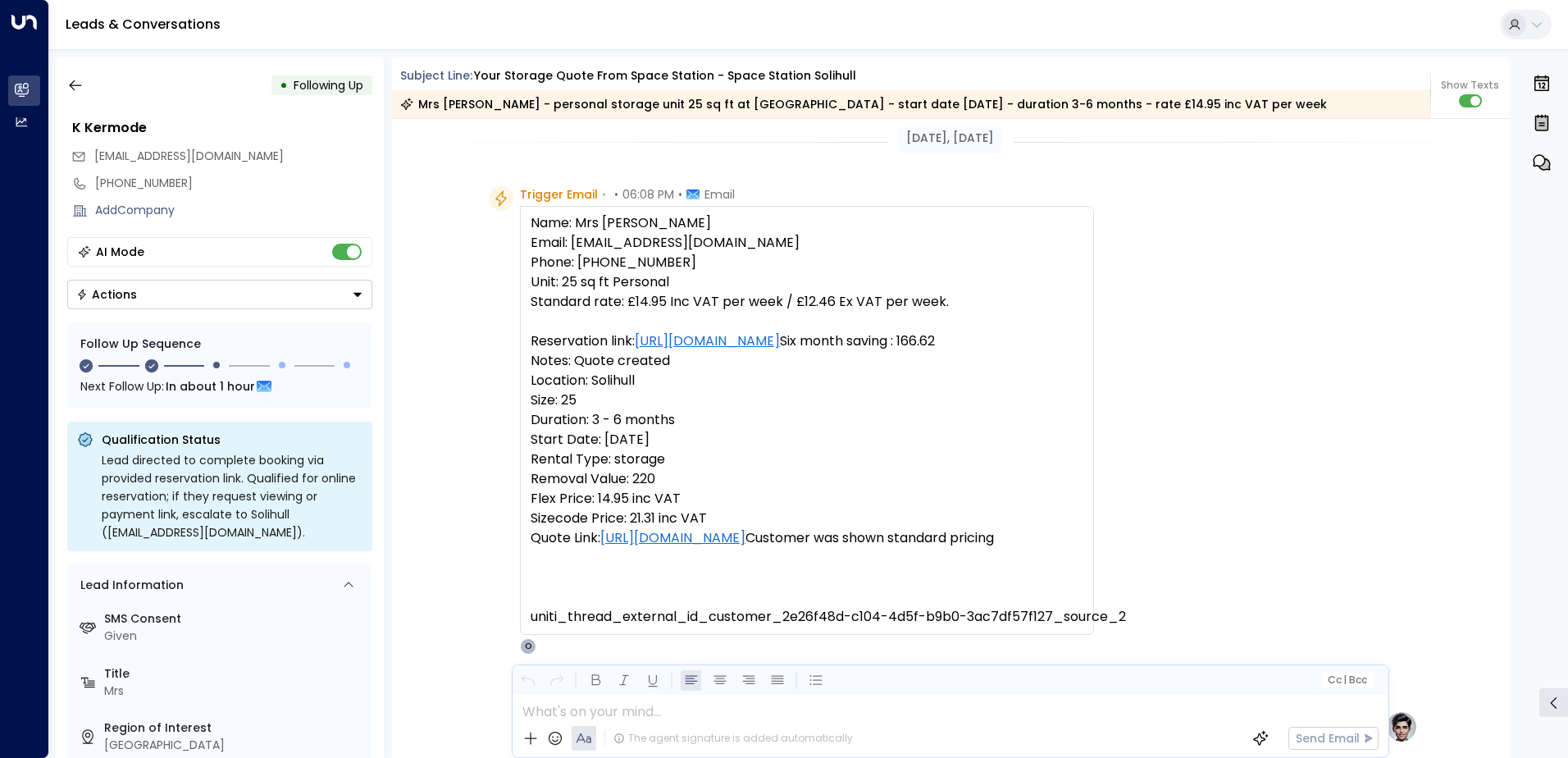
scroll to position [2, 0]
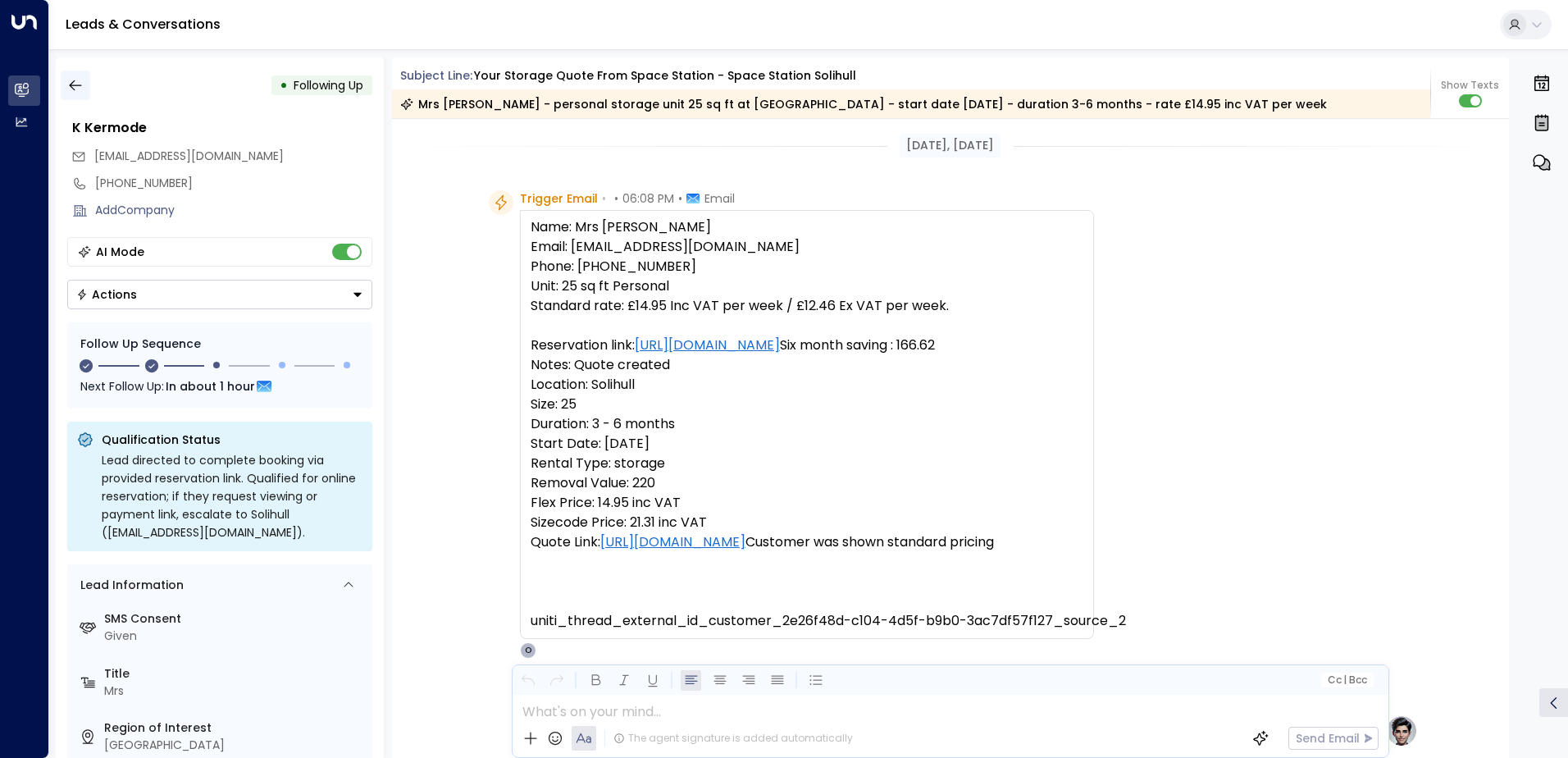
click at [71, 84] on icon "button" at bounding box center [75, 86] width 12 height 11
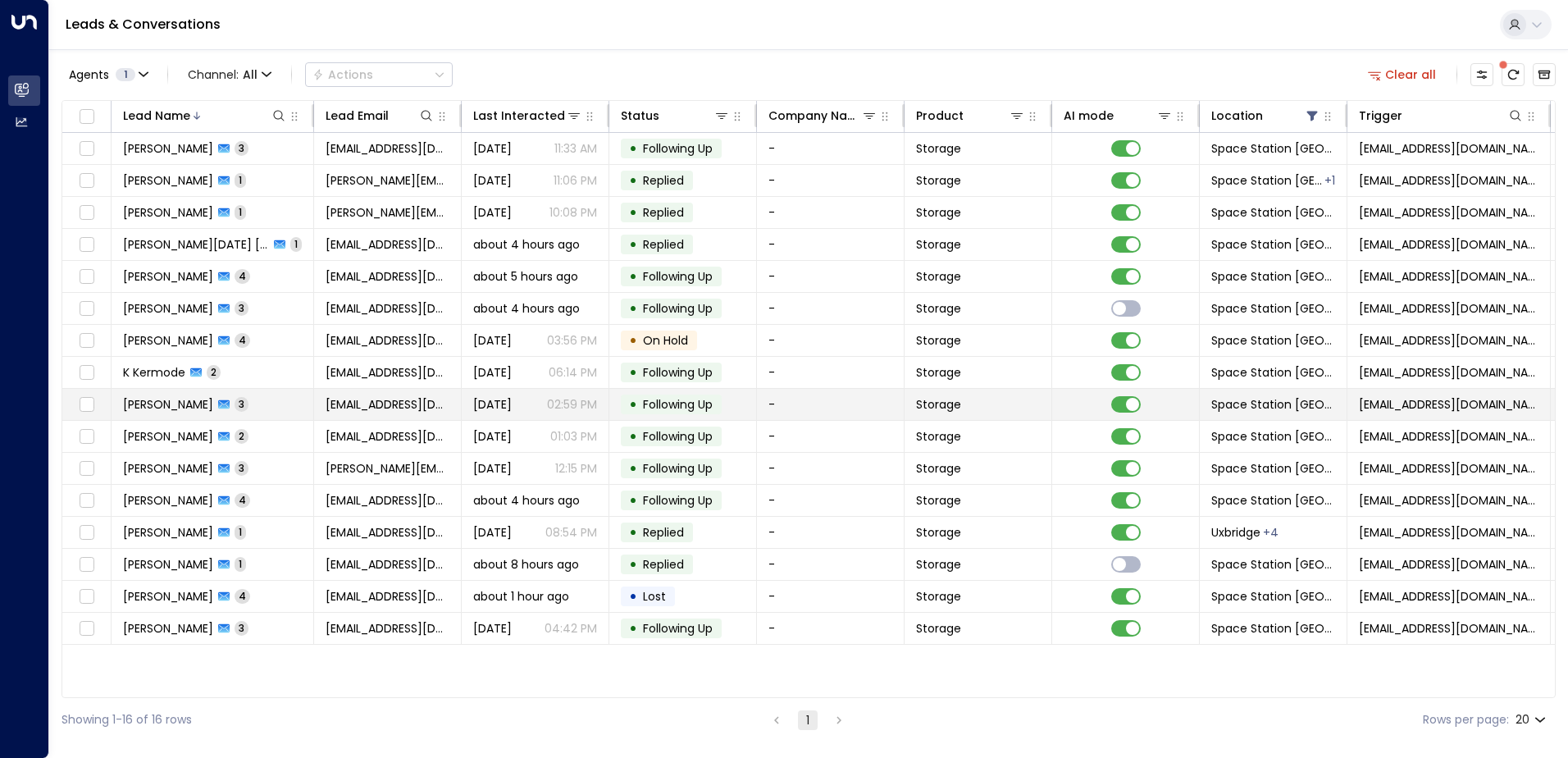
click at [266, 398] on td "[PERSON_NAME] 3" at bounding box center [212, 403] width 202 height 31
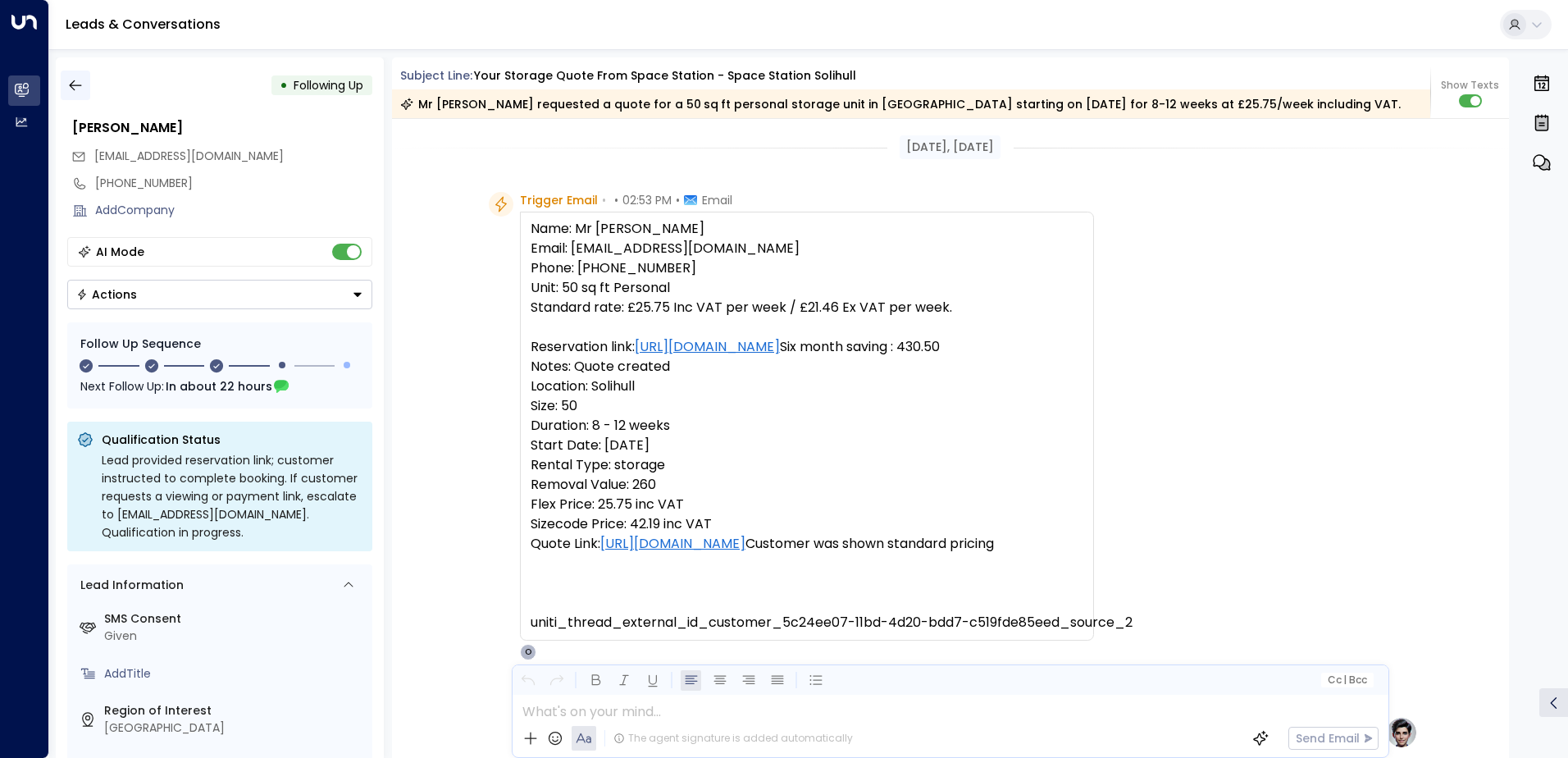
click at [81, 87] on icon "button" at bounding box center [76, 85] width 16 height 16
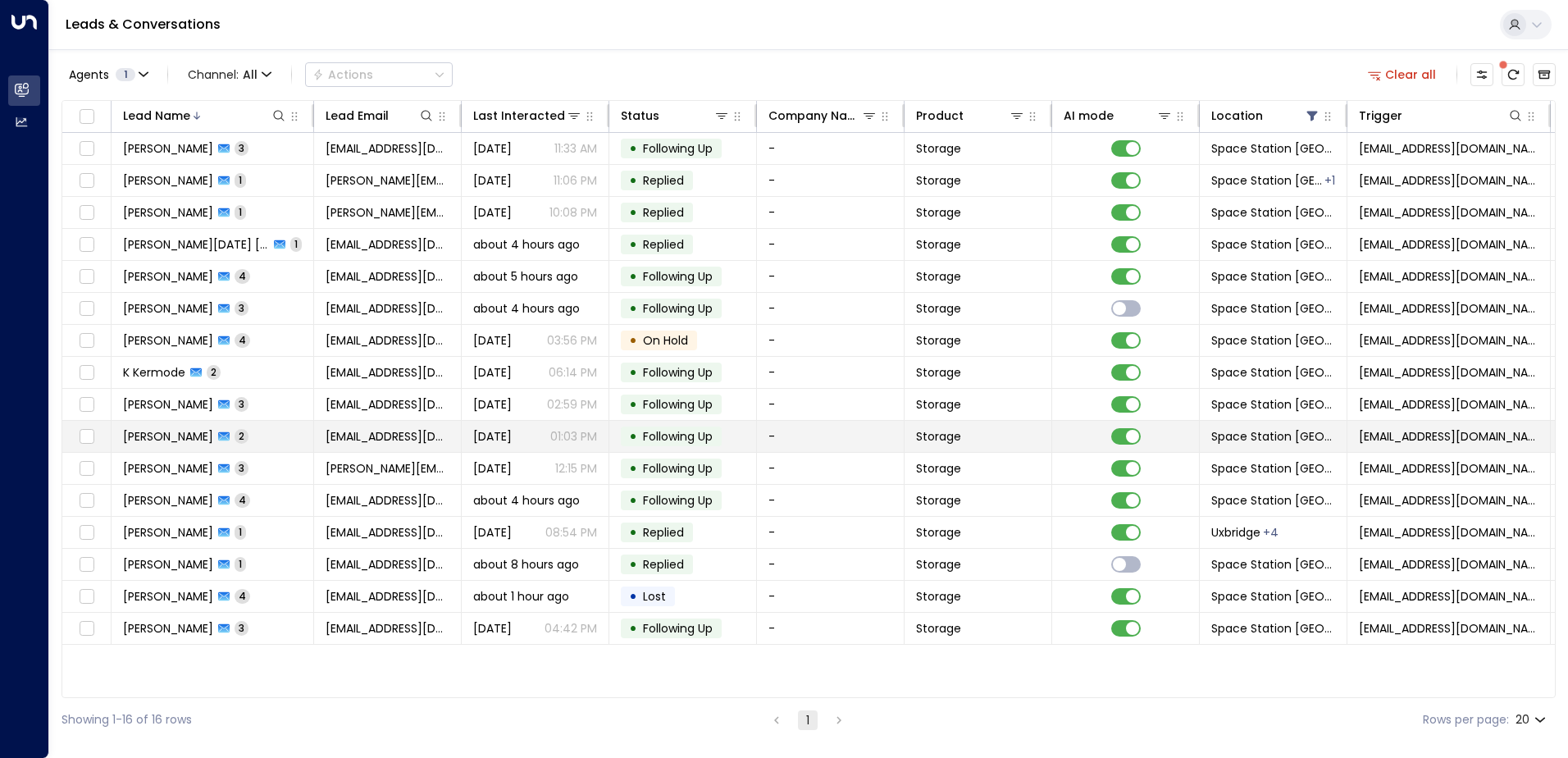
click at [278, 435] on td "[PERSON_NAME] 2" at bounding box center [212, 436] width 202 height 31
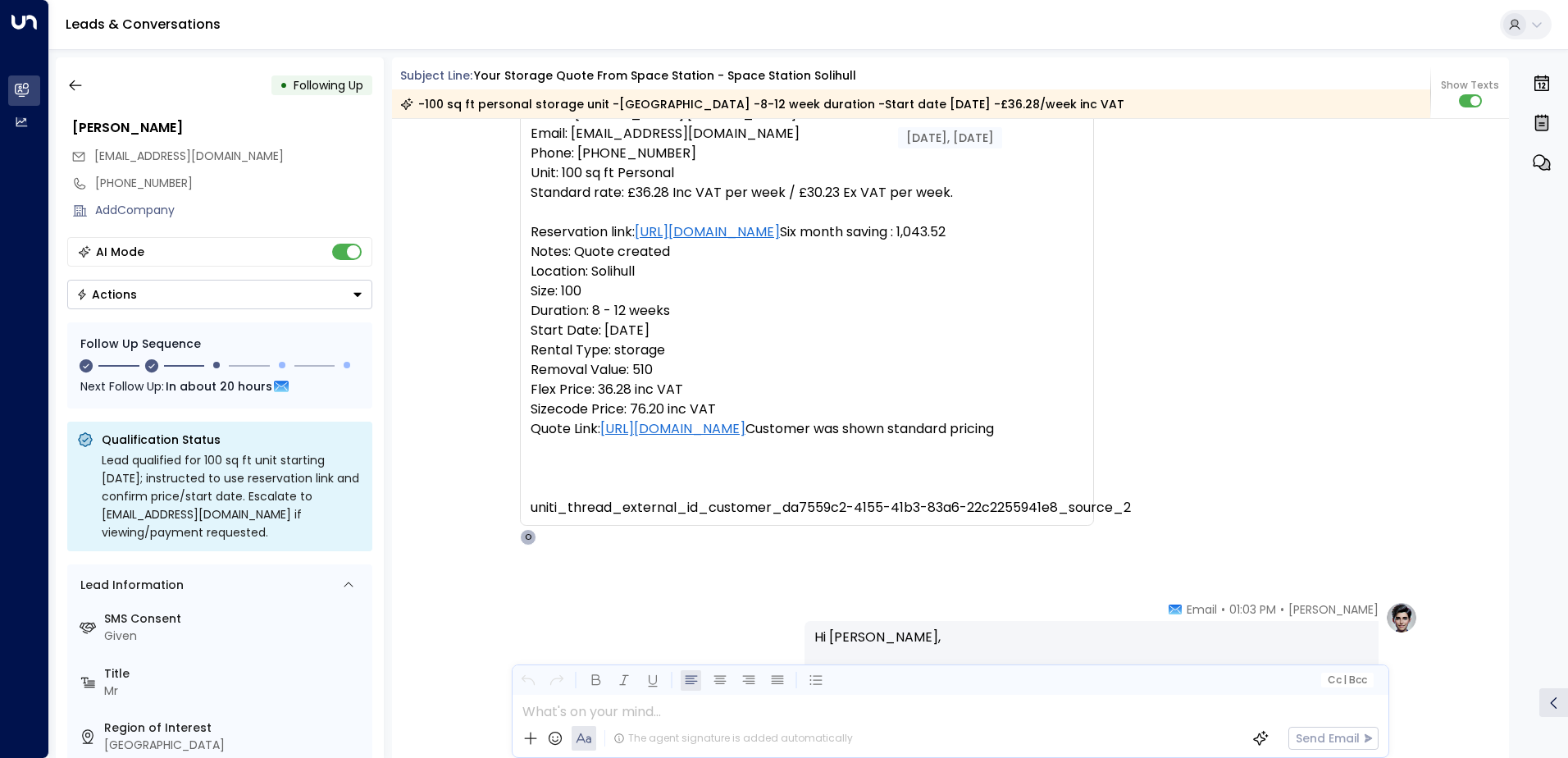
scroll to position [104, 0]
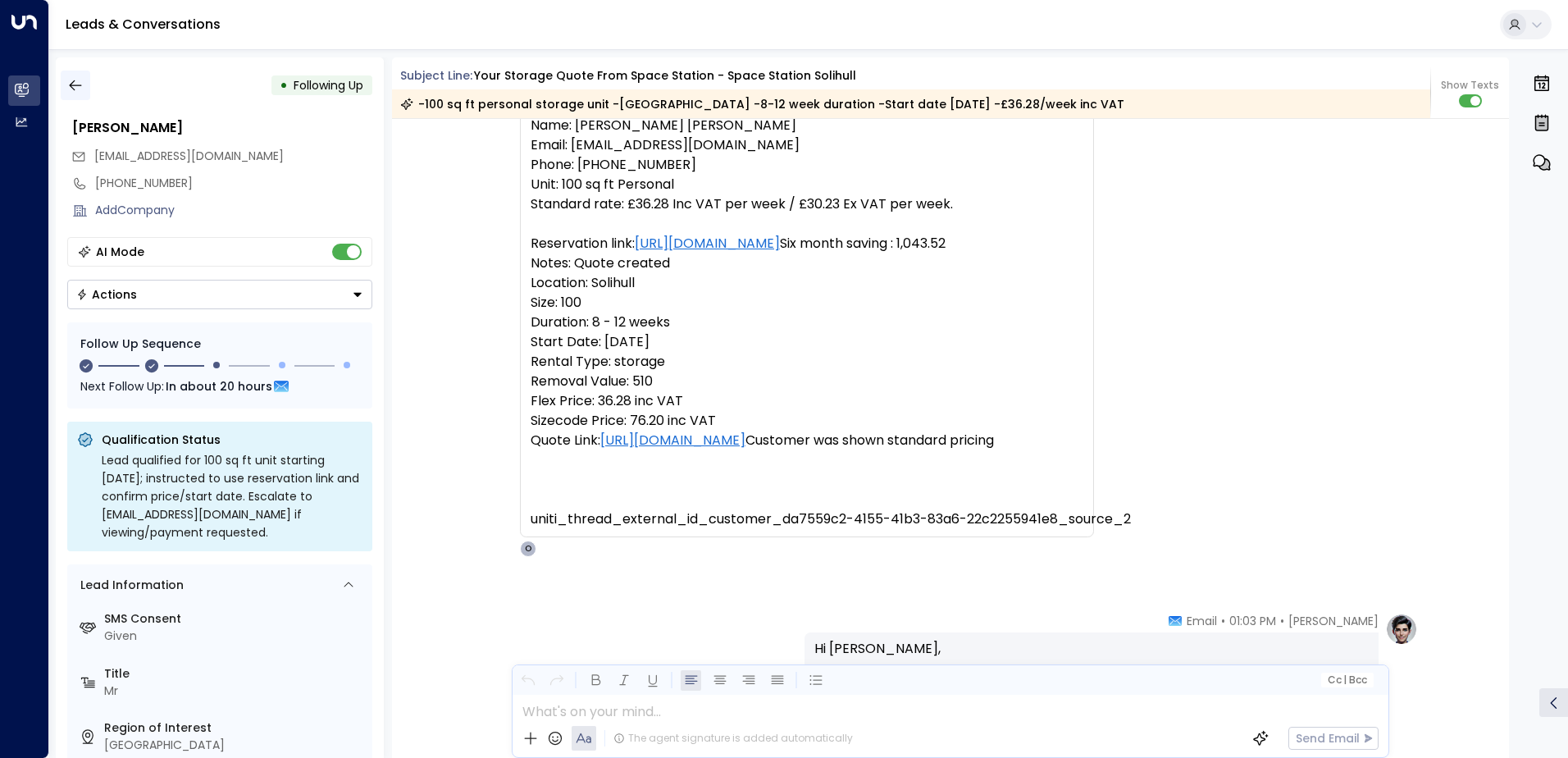
click at [79, 84] on icon "button" at bounding box center [76, 85] width 16 height 16
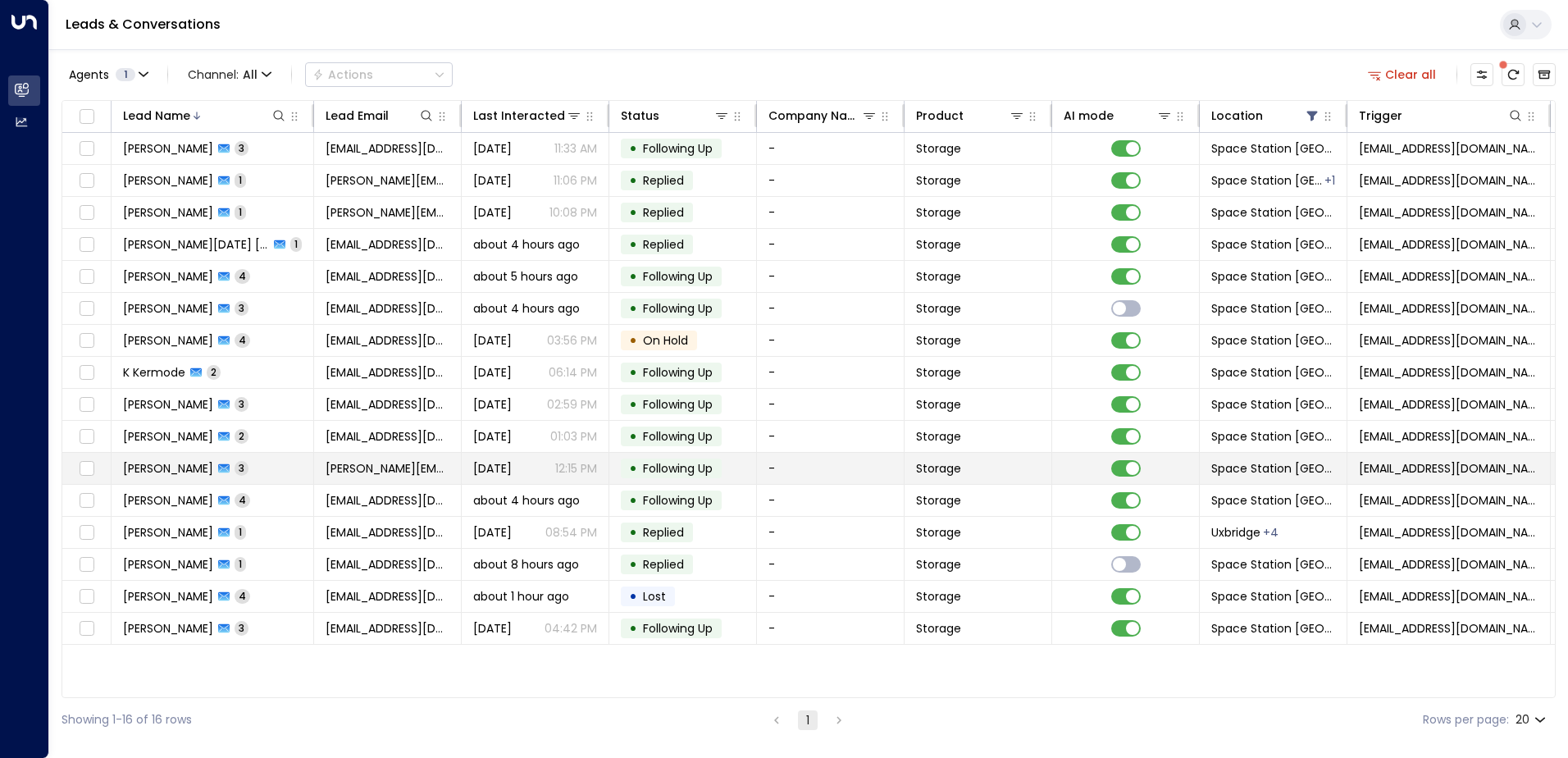
click at [280, 469] on td "[PERSON_NAME] 3" at bounding box center [212, 468] width 202 height 31
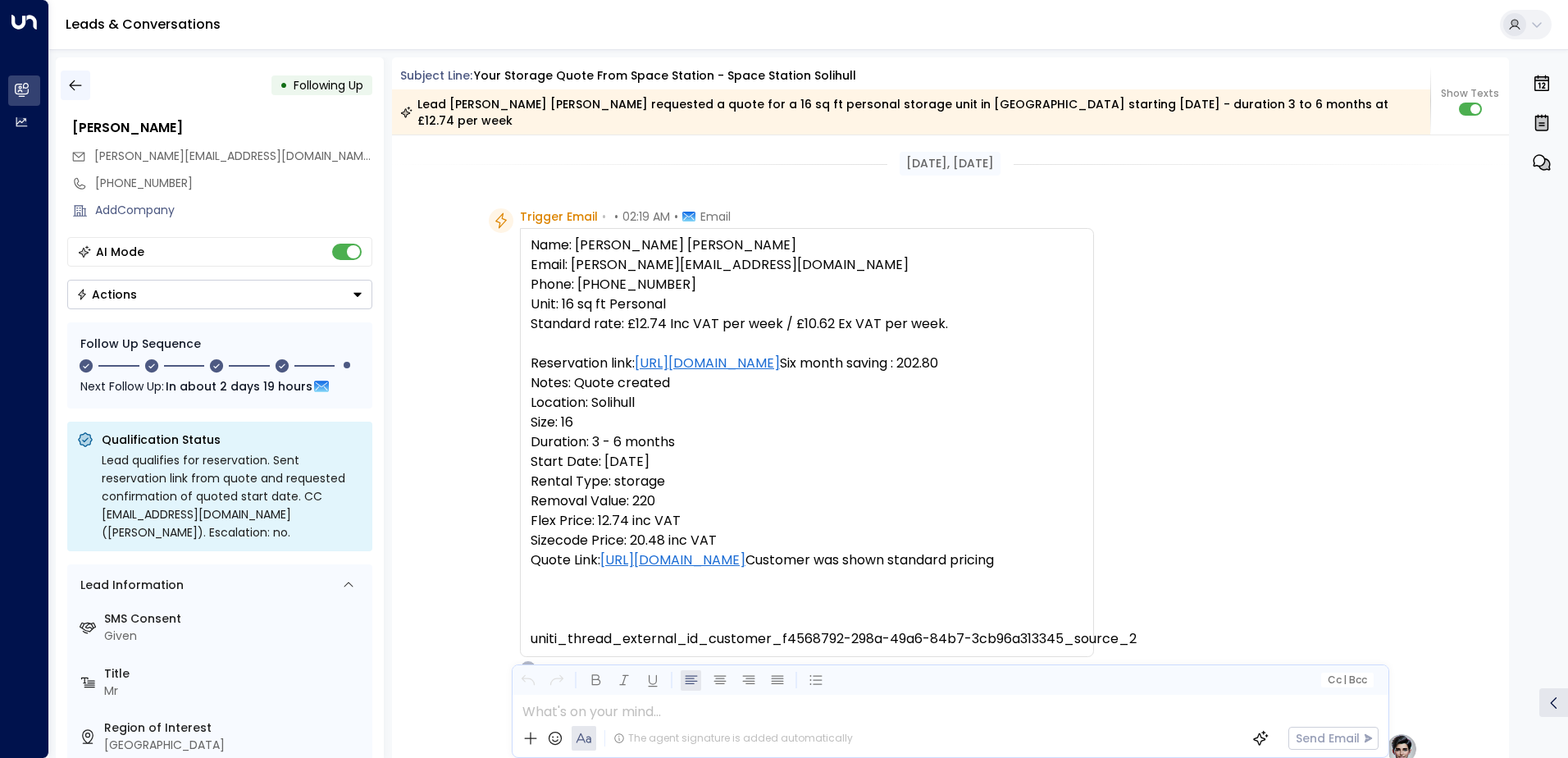
click at [81, 85] on icon "button" at bounding box center [76, 85] width 16 height 16
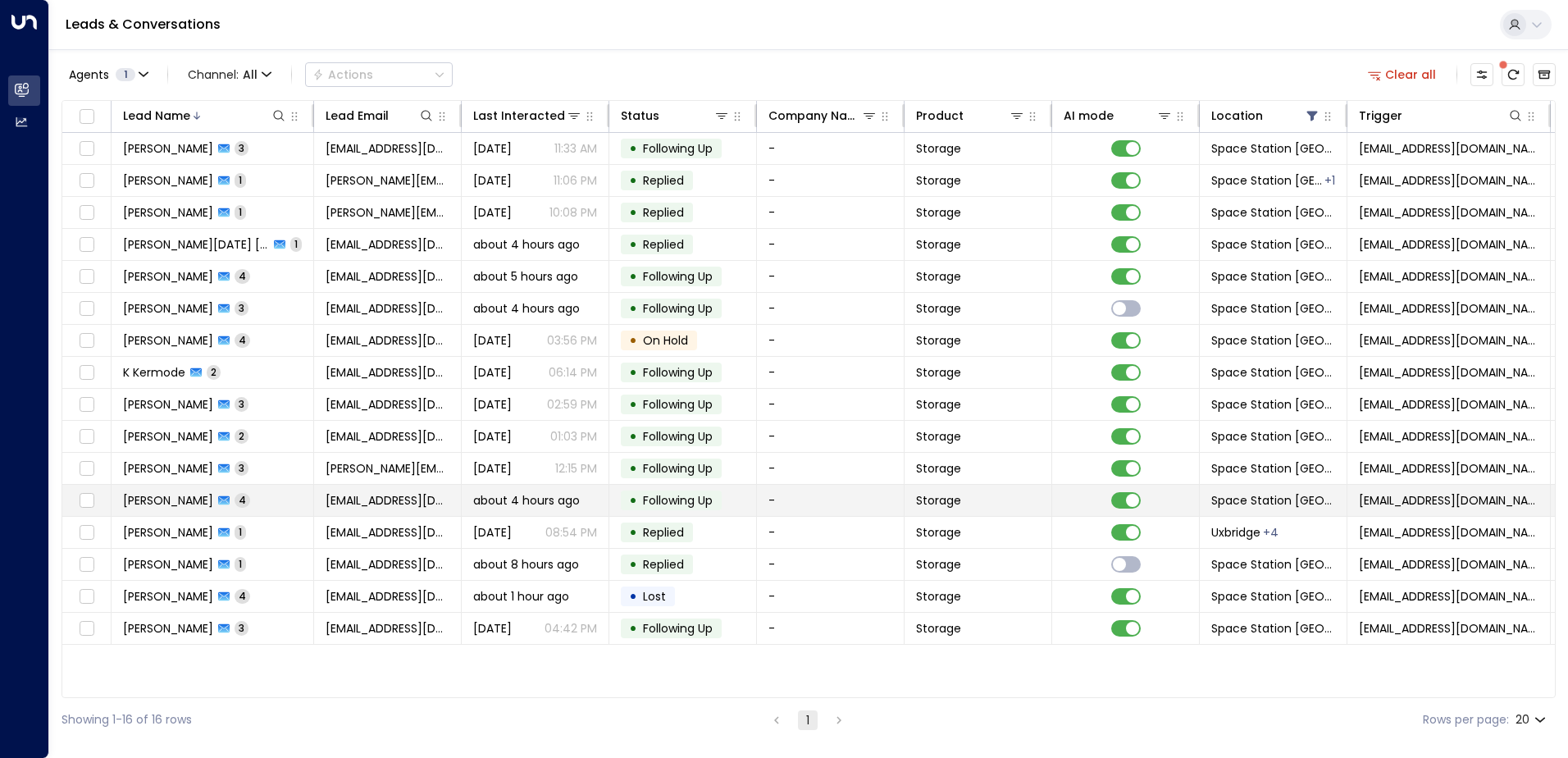
click at [259, 501] on td "[PERSON_NAME] 4" at bounding box center [212, 500] width 202 height 31
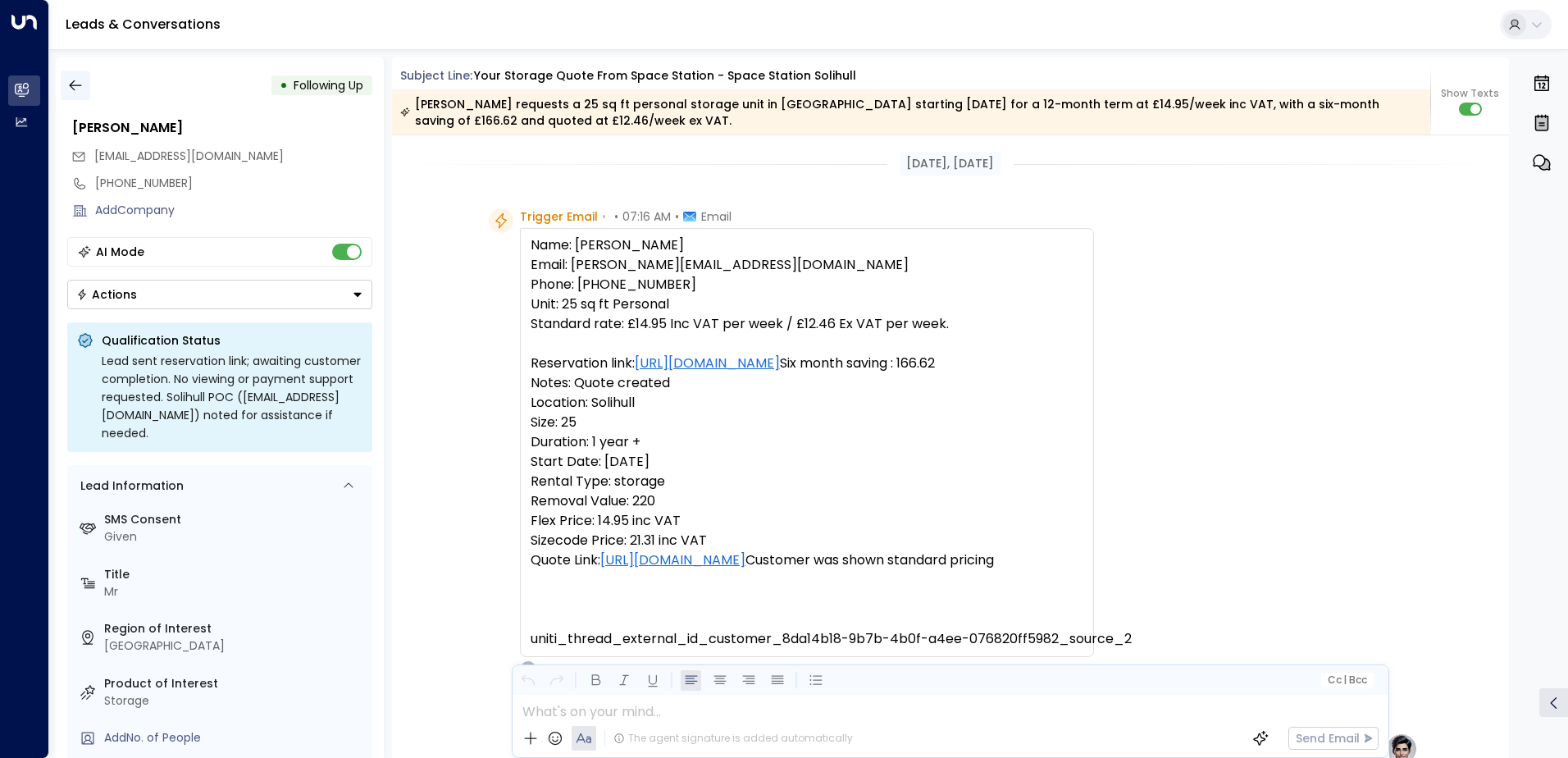
click at [77, 81] on icon "button" at bounding box center [76, 85] width 16 height 16
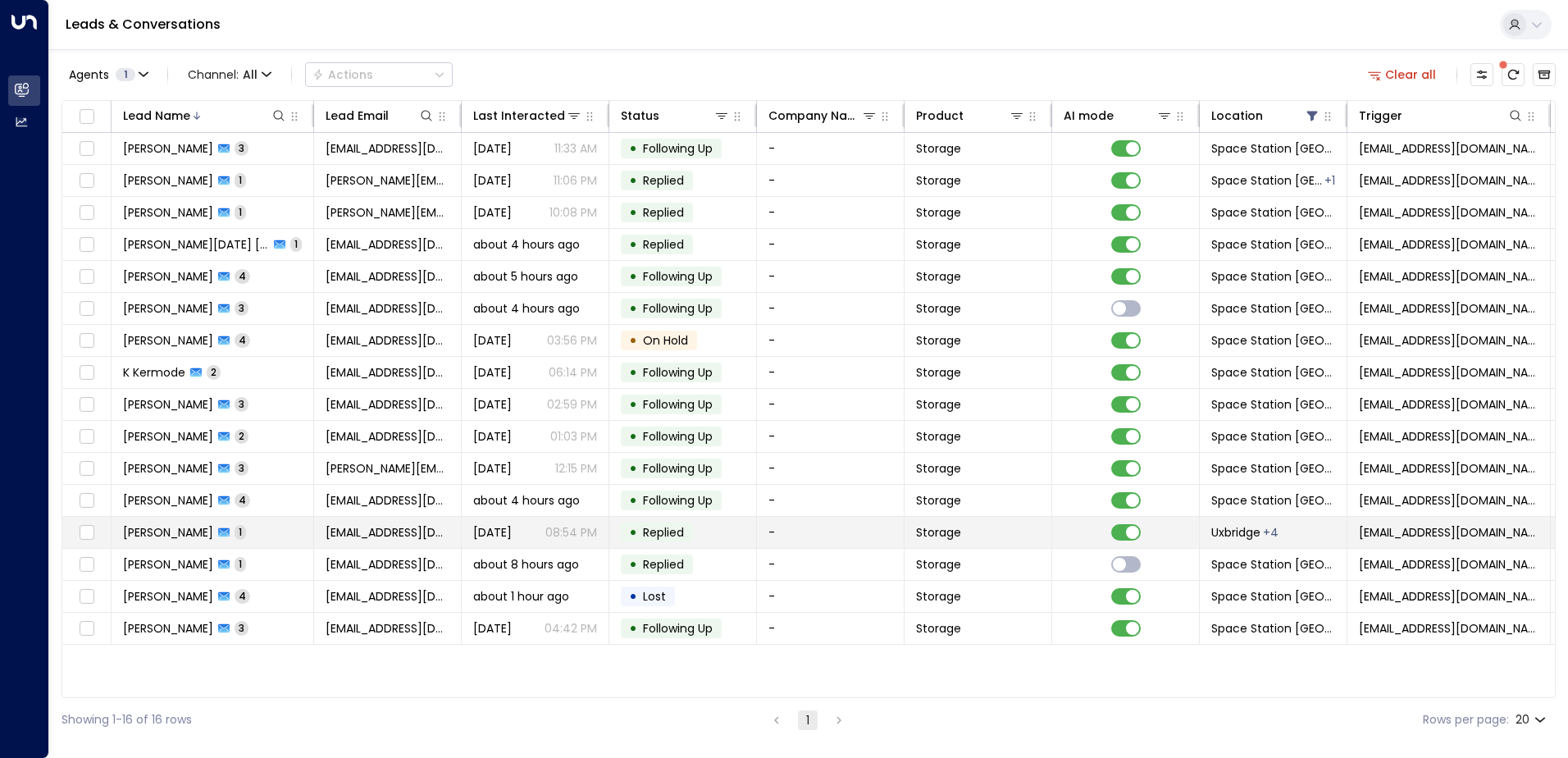
click at [287, 538] on td "[PERSON_NAME] 1" at bounding box center [212, 532] width 202 height 31
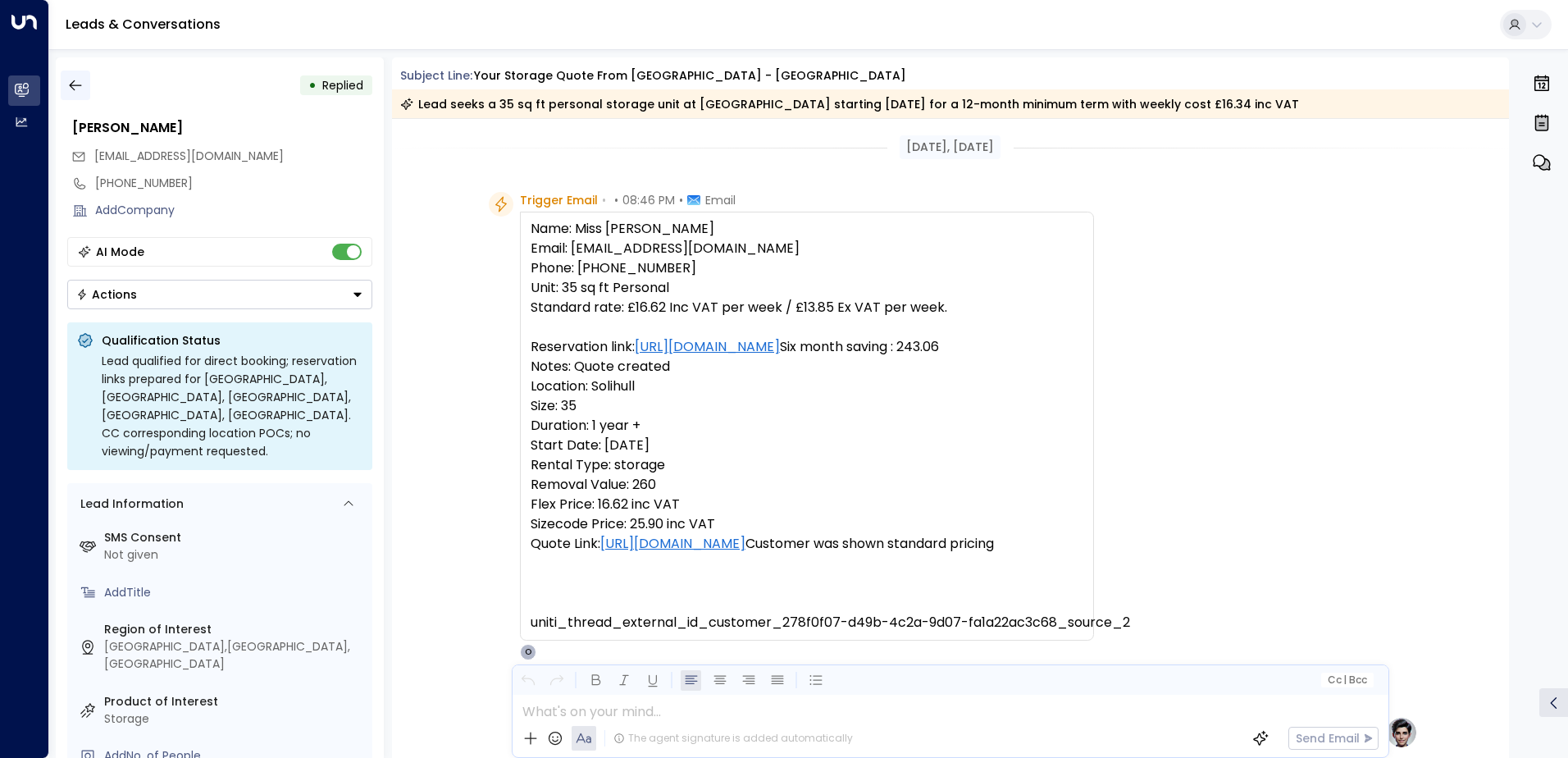
click at [80, 90] on icon "button" at bounding box center [76, 85] width 16 height 16
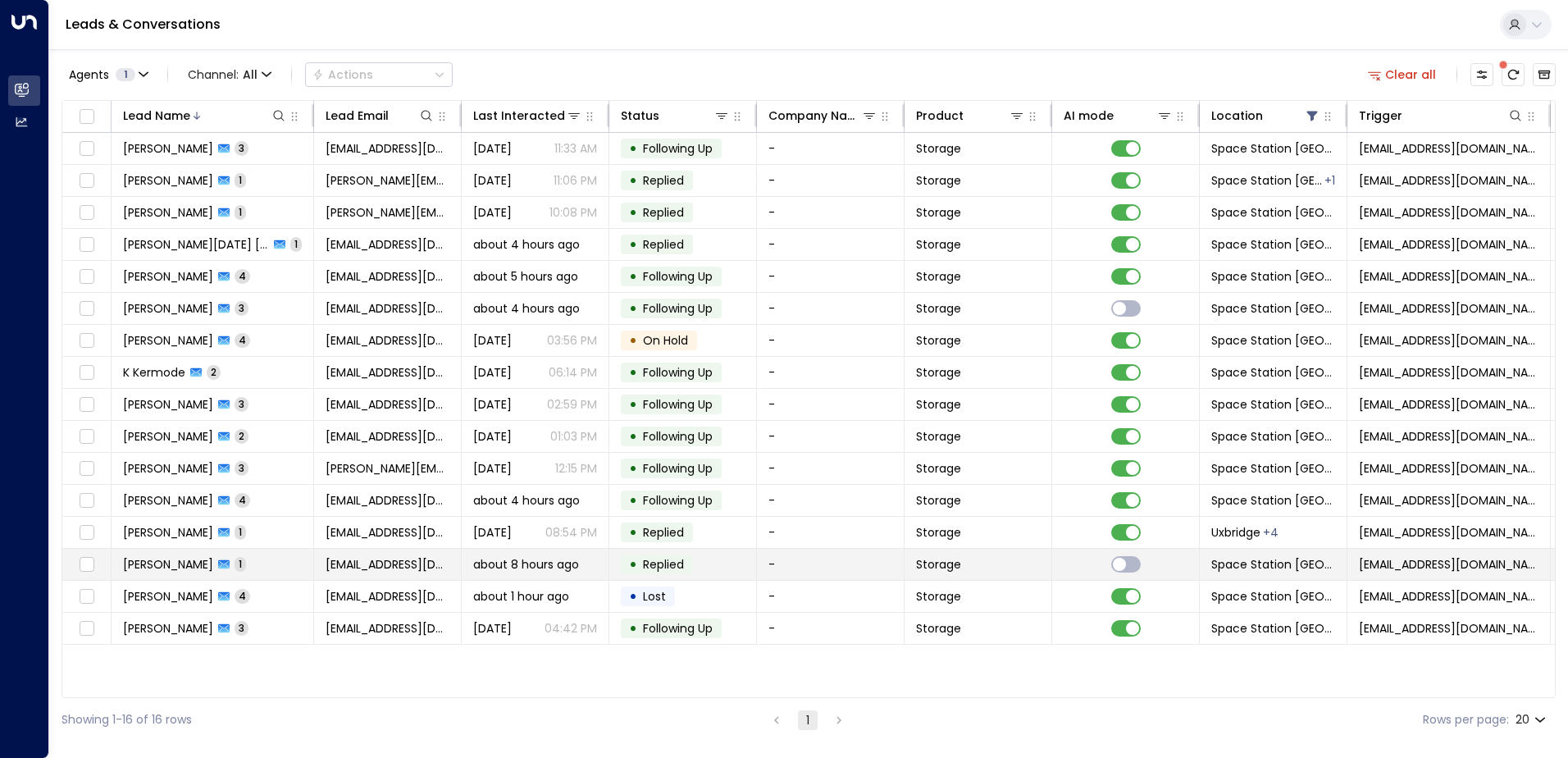
click at [282, 568] on td "[PERSON_NAME] 1" at bounding box center [212, 564] width 202 height 31
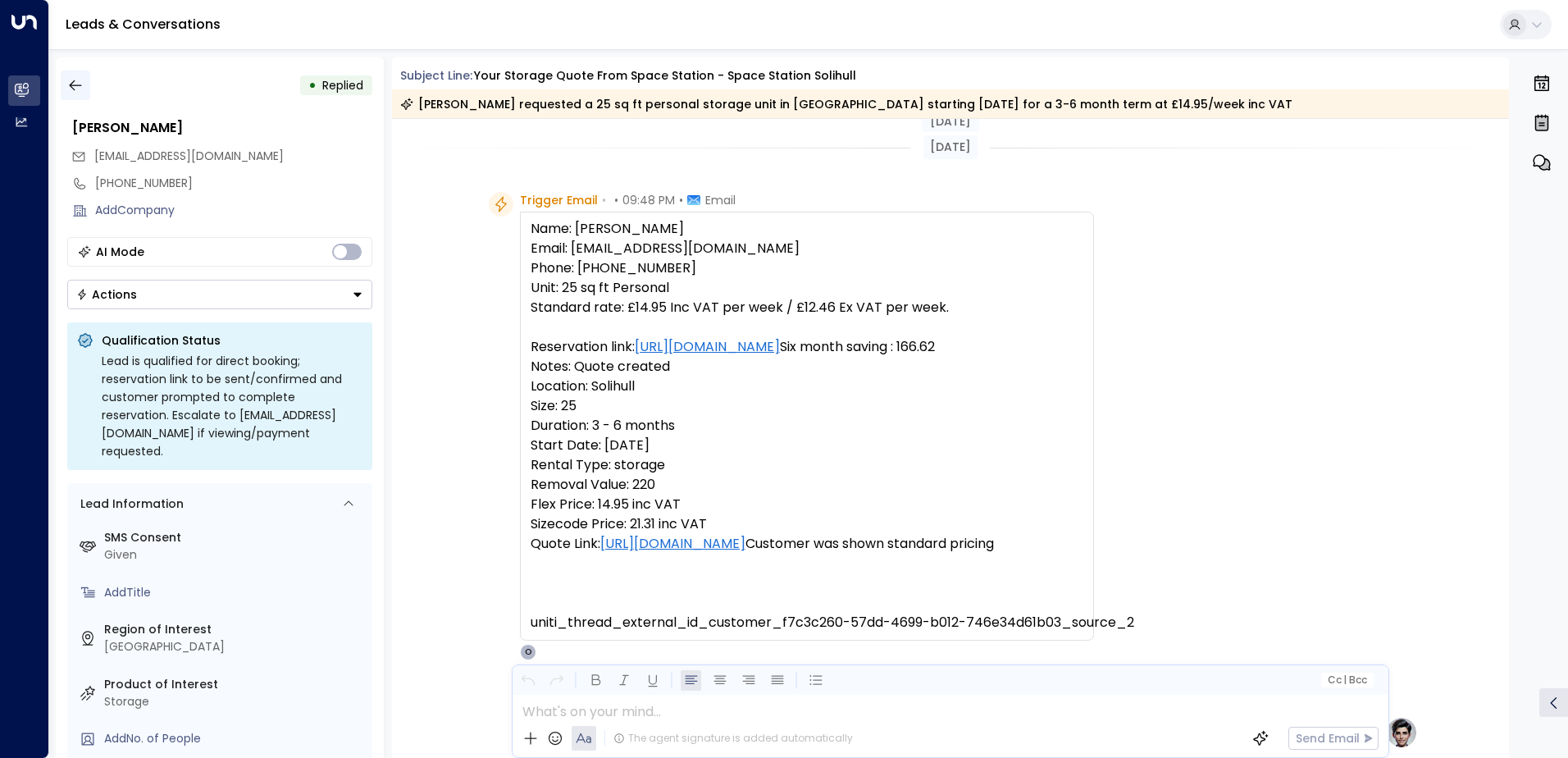
click at [70, 87] on icon "button" at bounding box center [75, 86] width 12 height 11
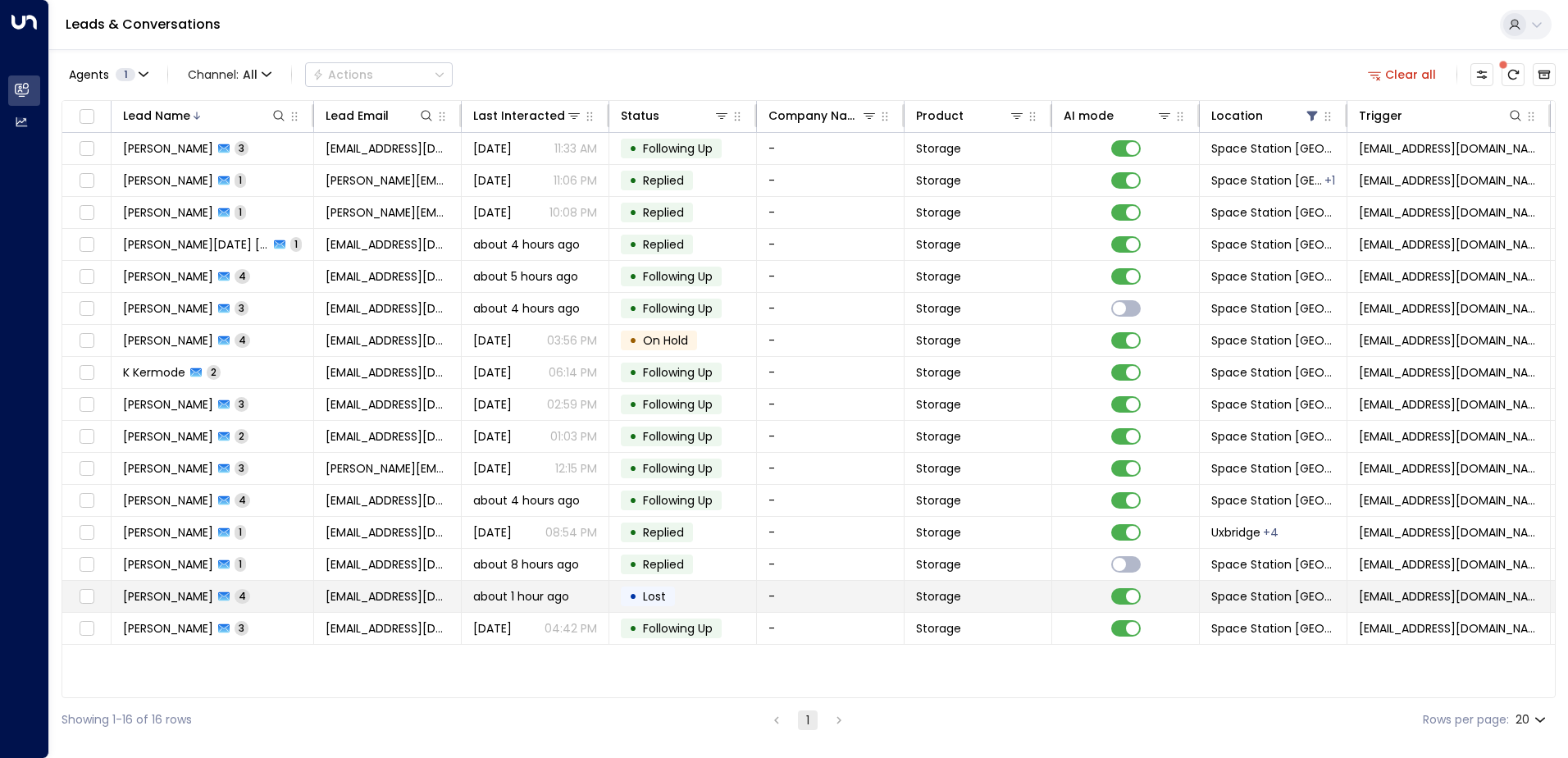
click at [281, 598] on td "[PERSON_NAME] 4" at bounding box center [212, 596] width 202 height 31
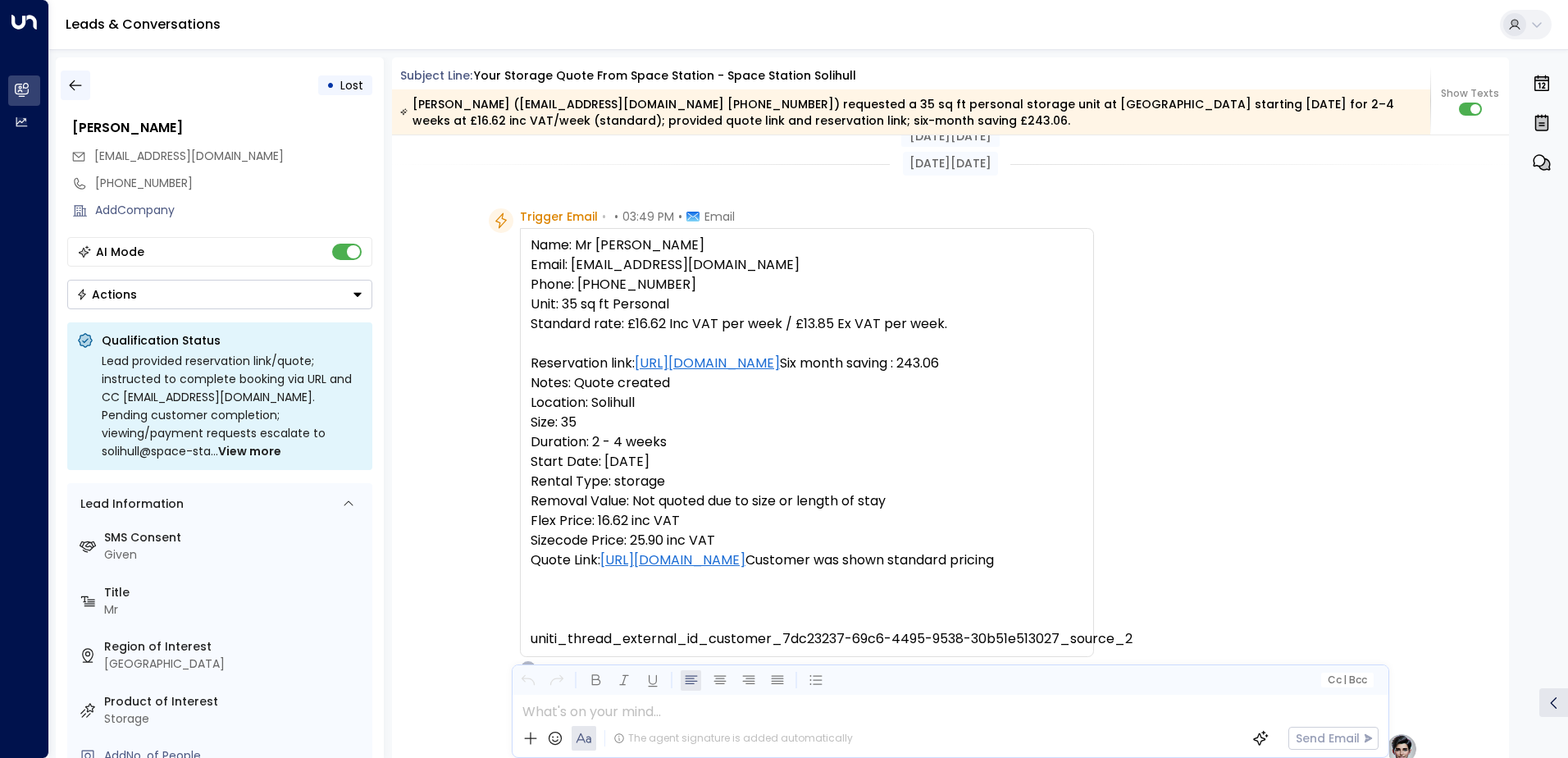
click at [77, 80] on icon "button" at bounding box center [76, 85] width 16 height 16
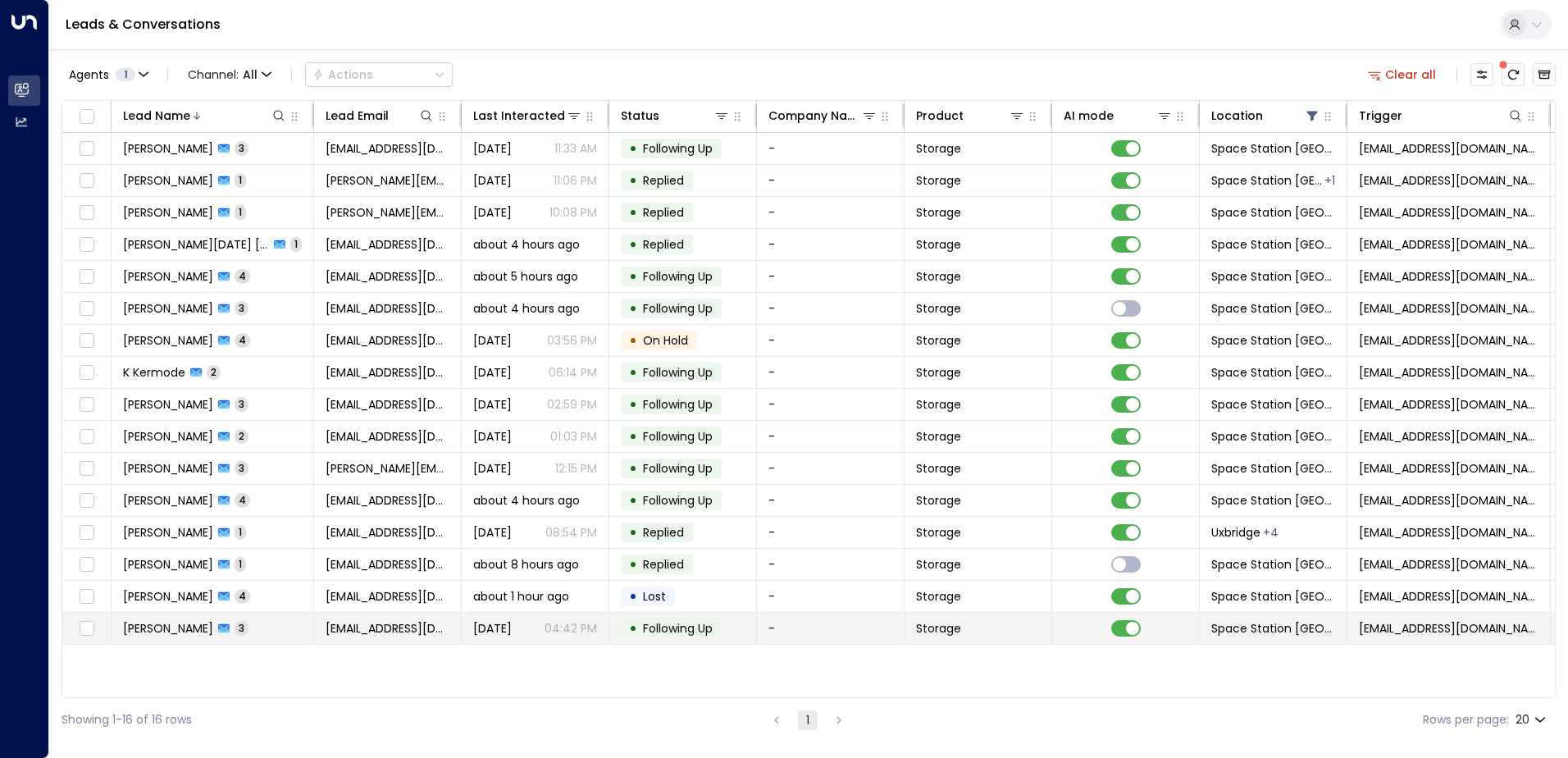
click at [263, 632] on td "[PERSON_NAME] 3" at bounding box center [212, 628] width 202 height 31
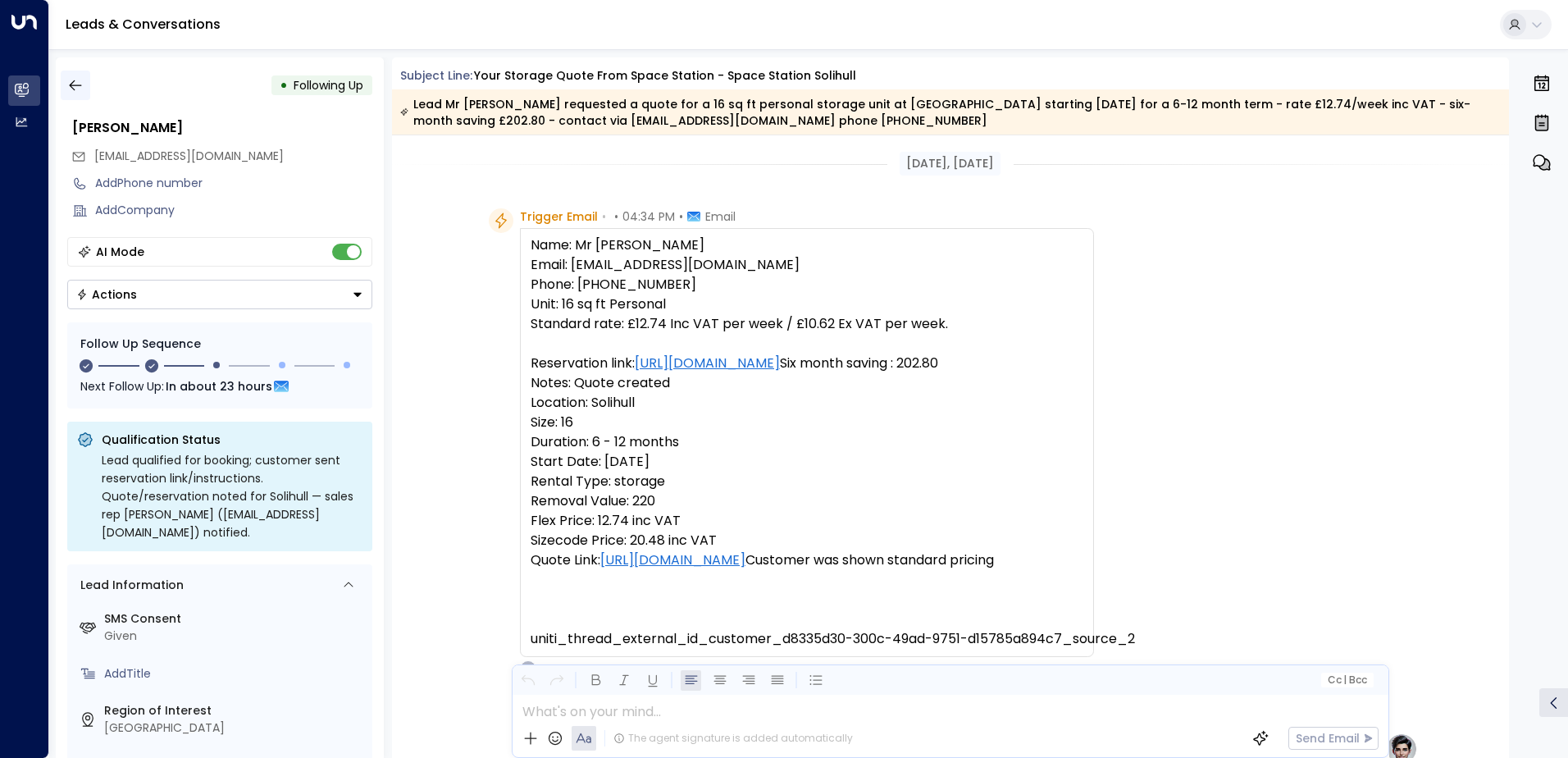
click at [77, 85] on icon "button" at bounding box center [76, 85] width 16 height 16
